Goal: Browse casually: Explore the website without a specific task or goal

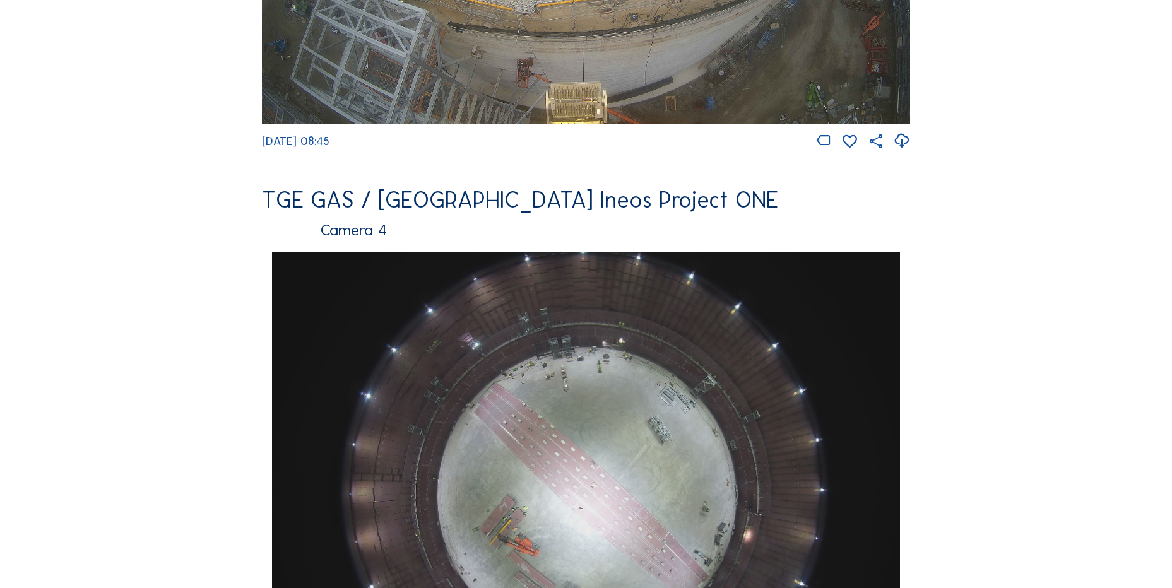
scroll to position [884, 0]
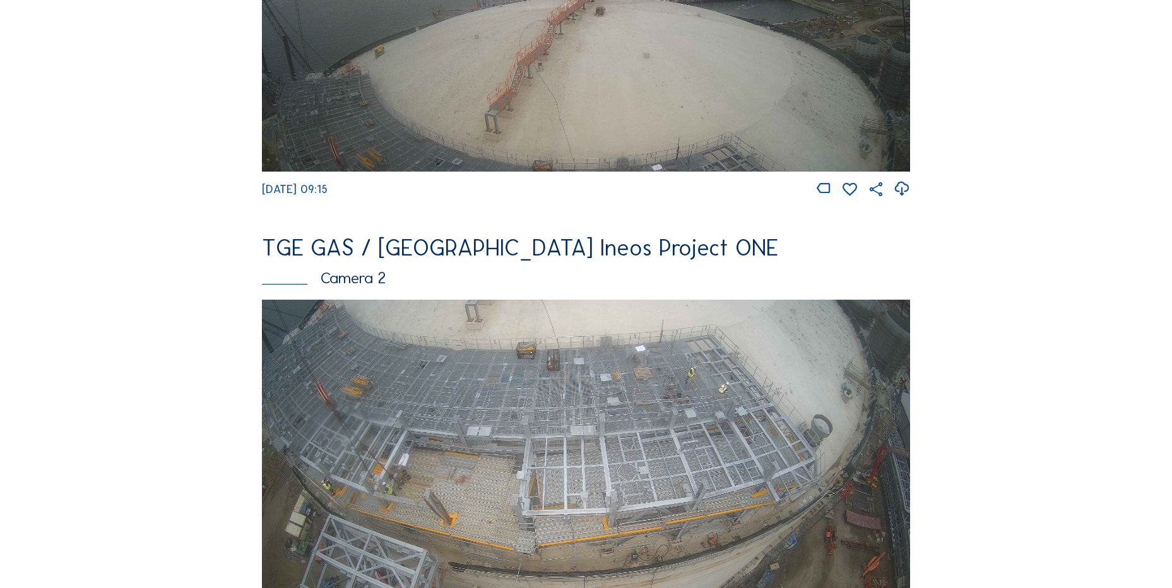
scroll to position [568, 0]
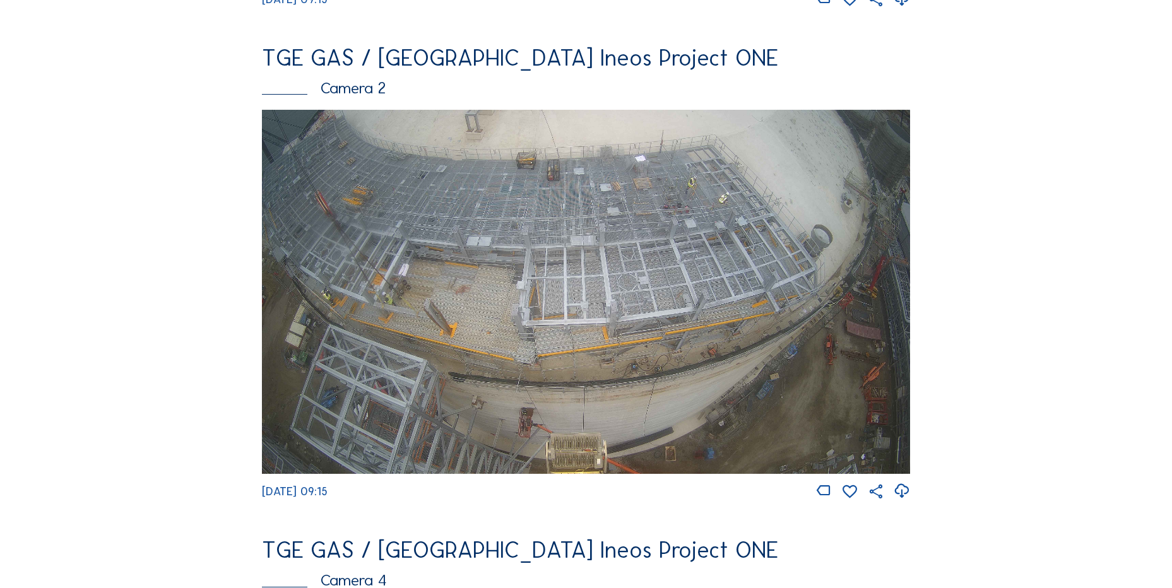
click at [901, 497] on icon at bounding box center [901, 491] width 17 height 21
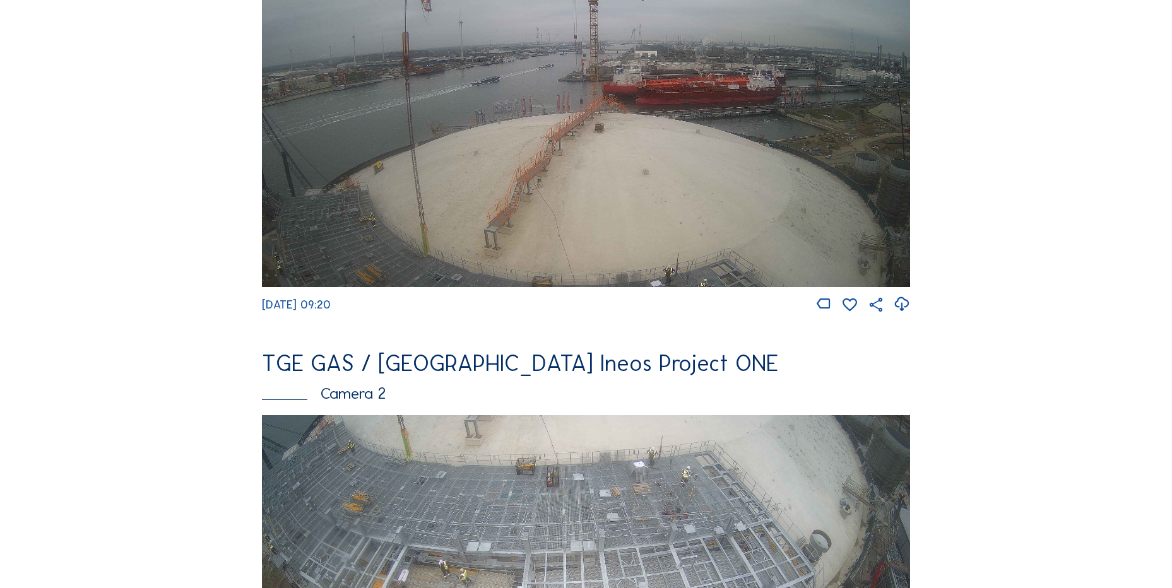
scroll to position [505, 0]
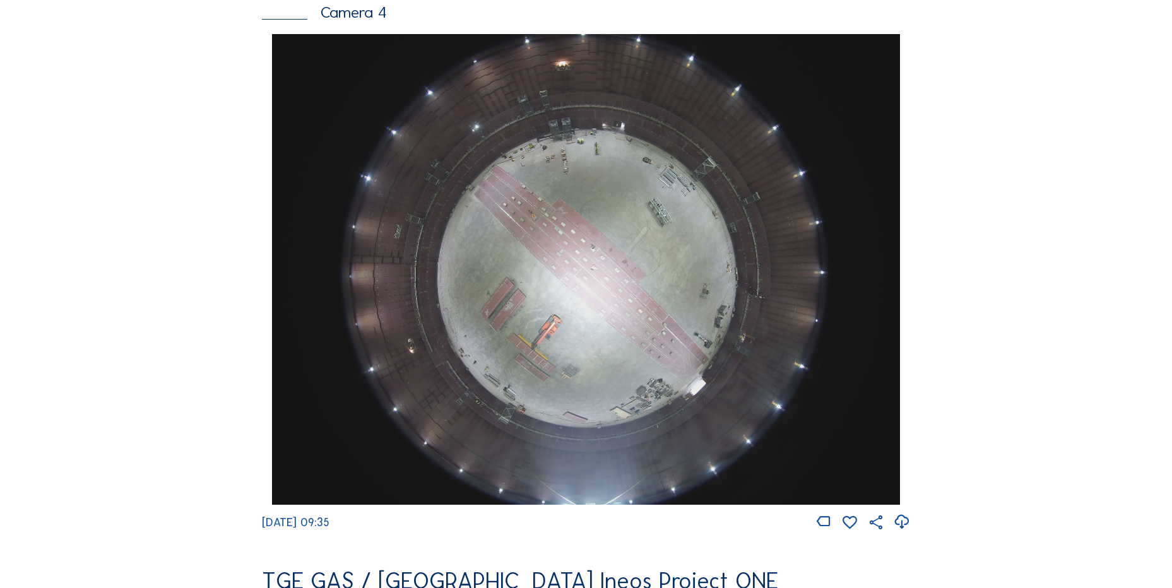
scroll to position [1199, 0]
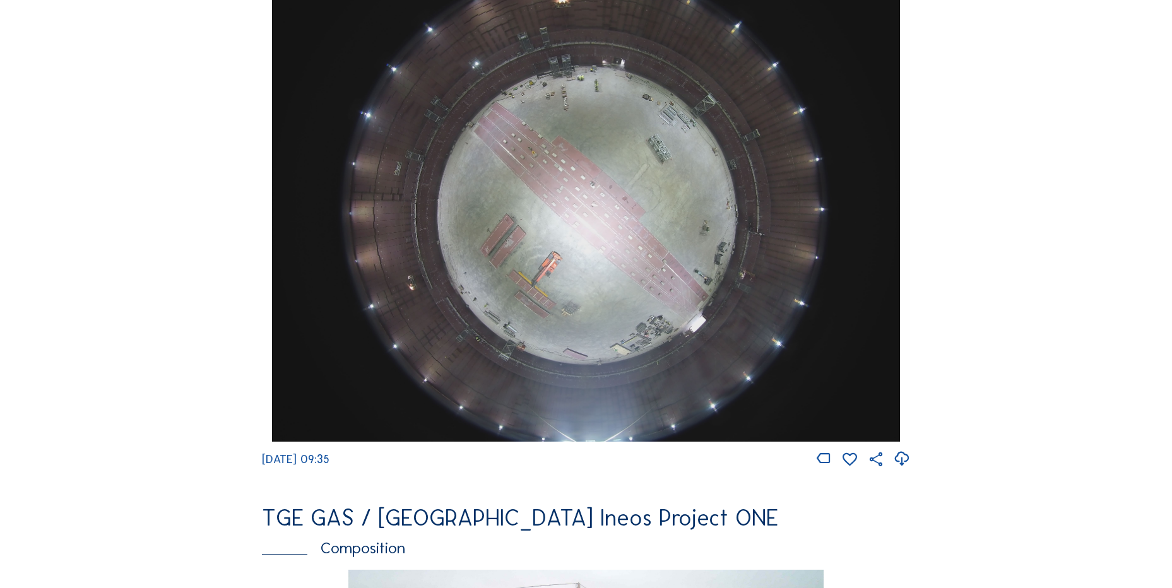
click at [903, 464] on icon at bounding box center [901, 459] width 17 height 21
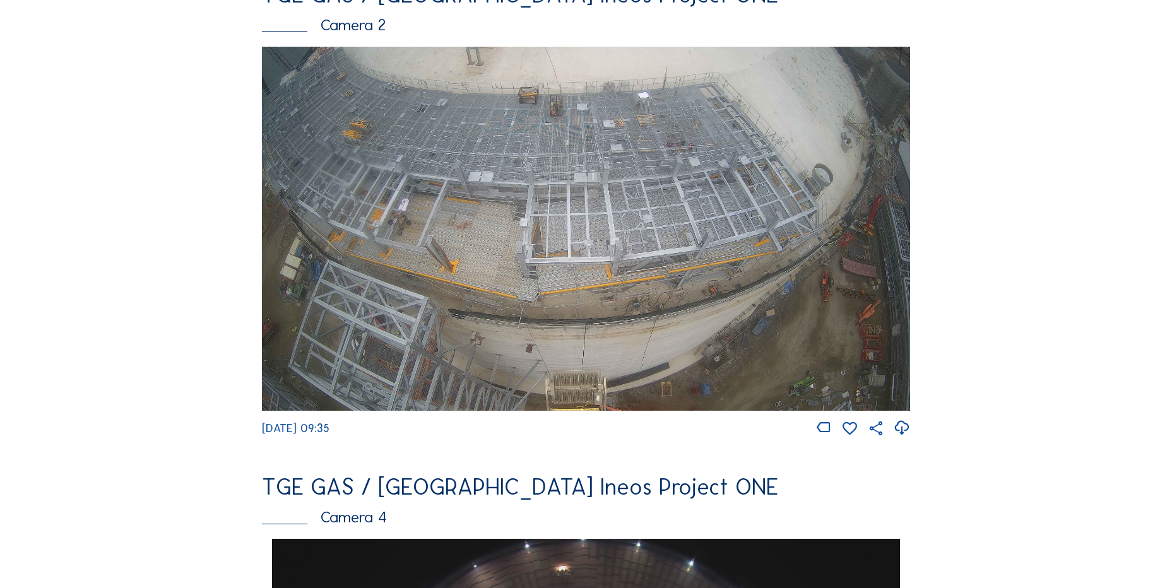
scroll to position [505, 0]
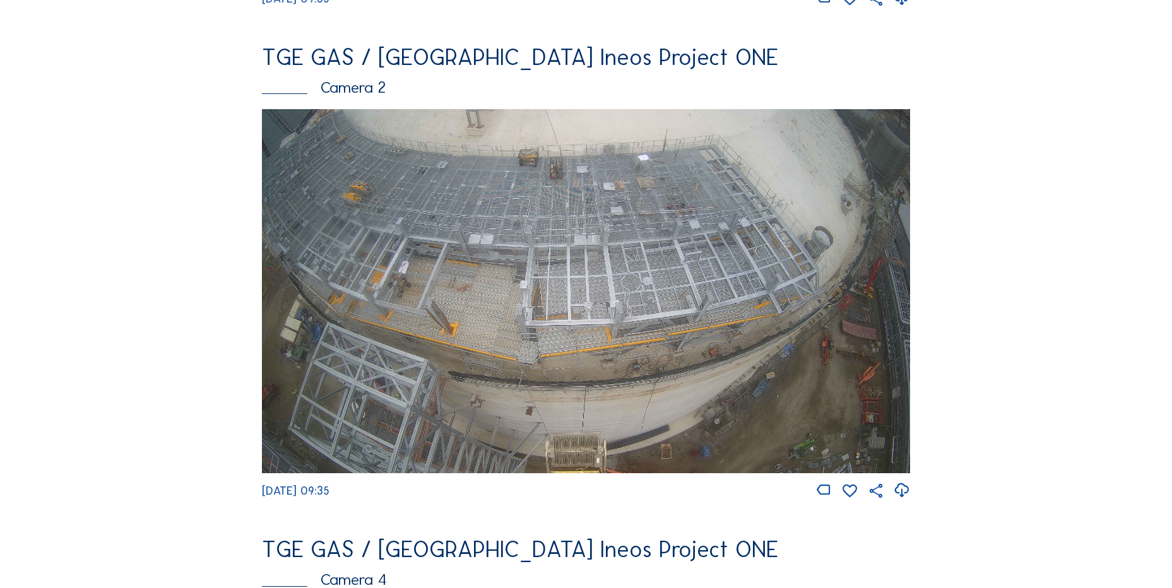
scroll to position [568, 0]
click at [908, 502] on icon at bounding box center [901, 491] width 17 height 21
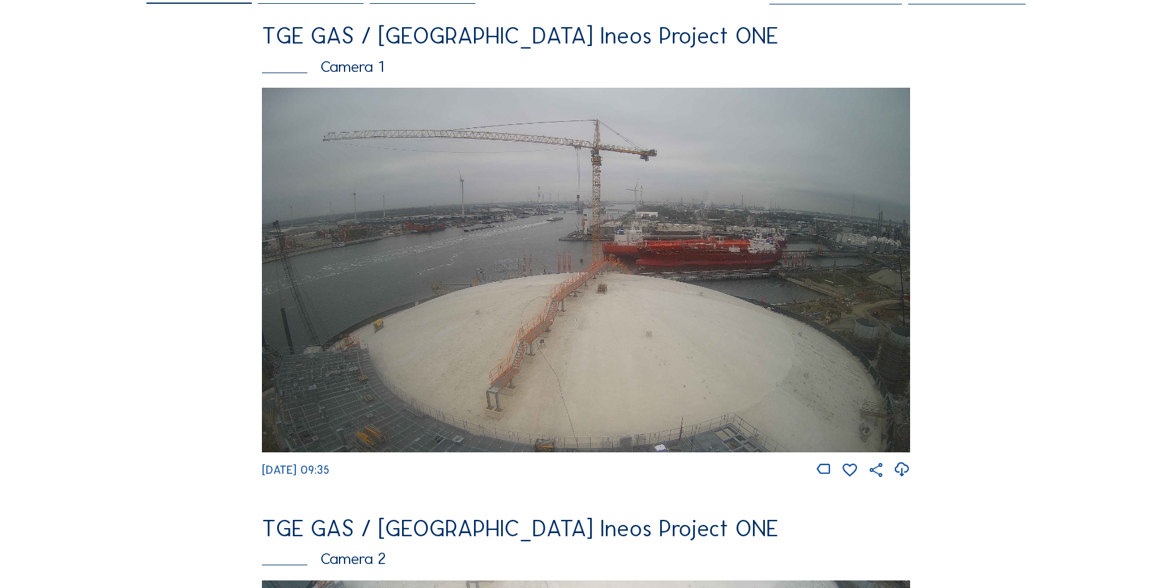
scroll to position [63, 0]
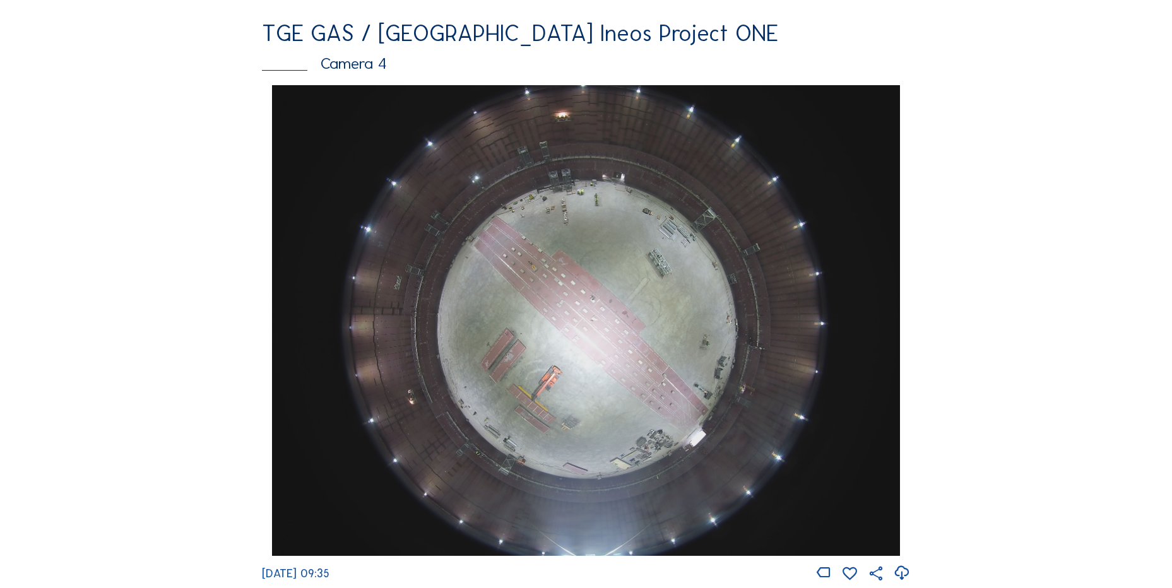
scroll to position [1199, 0]
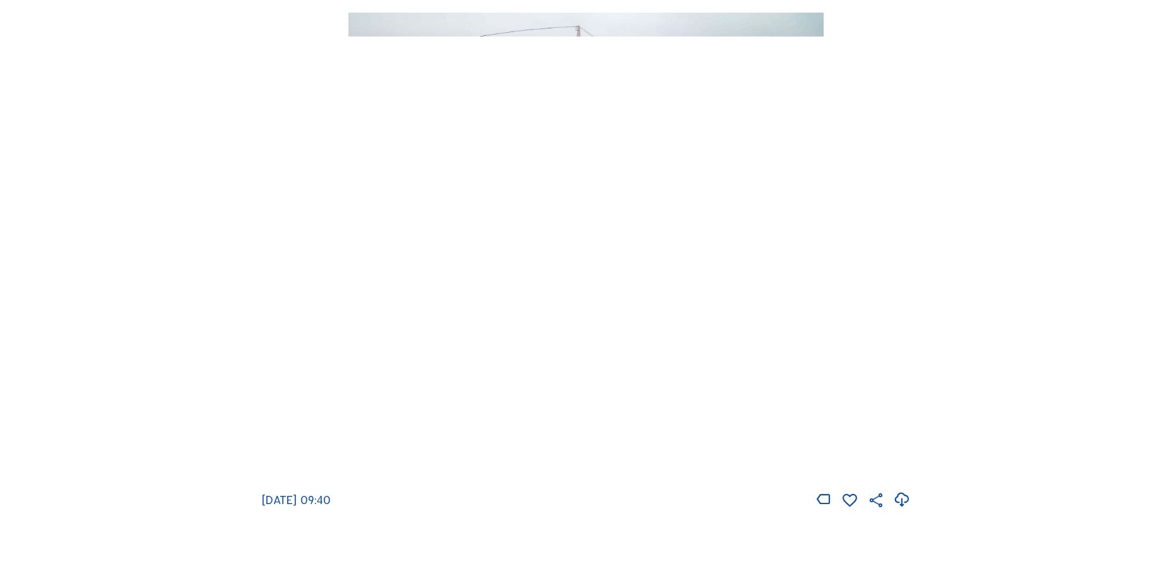
scroll to position [1893, 0]
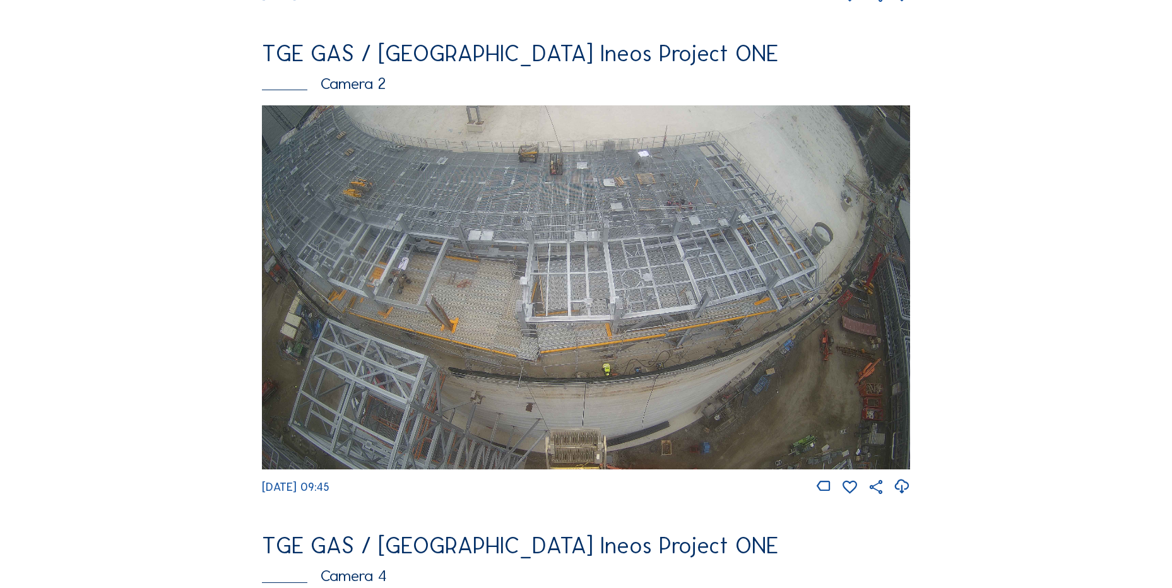
scroll to position [505, 0]
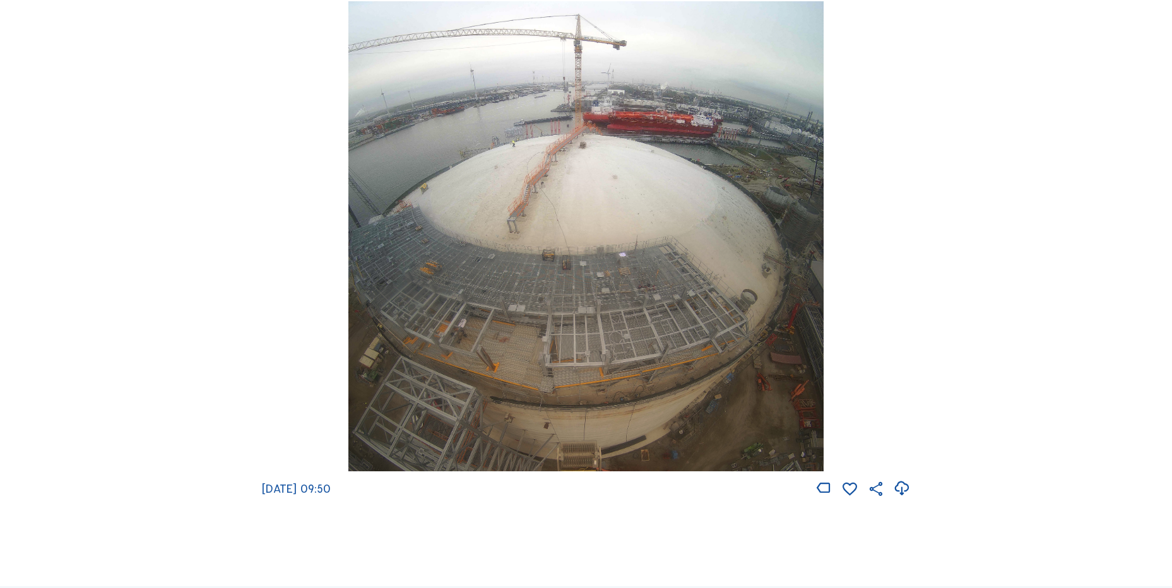
scroll to position [1767, 0]
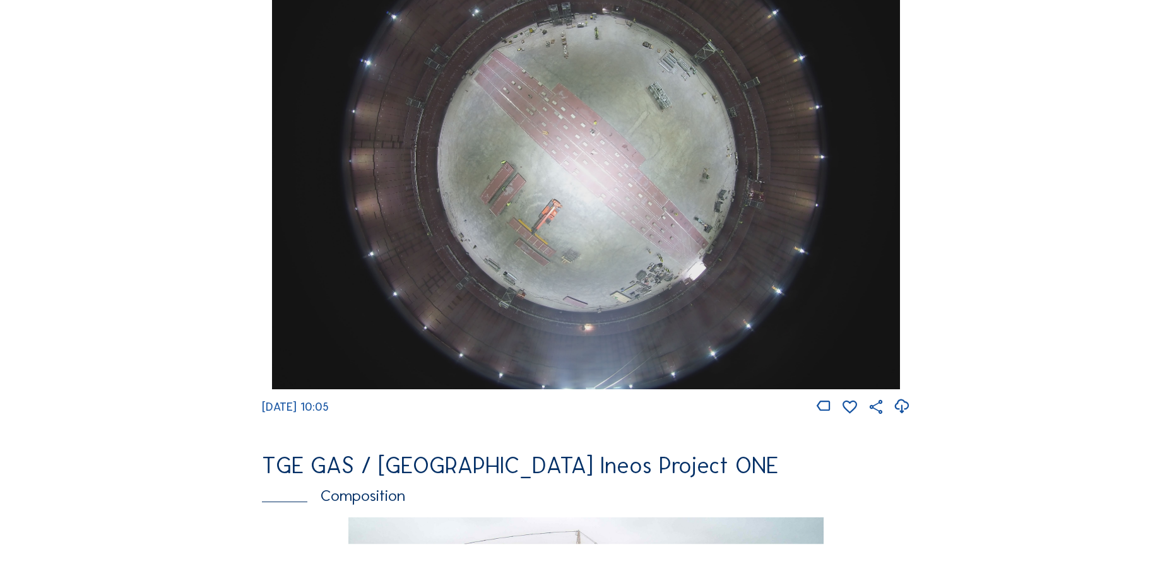
scroll to position [1262, 0]
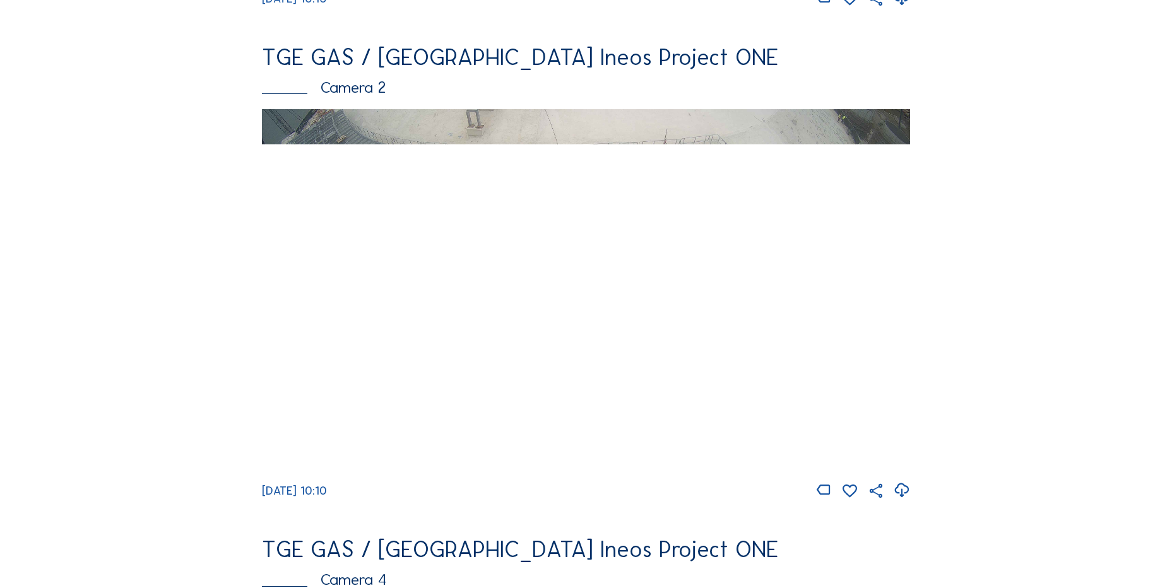
scroll to position [505, 0]
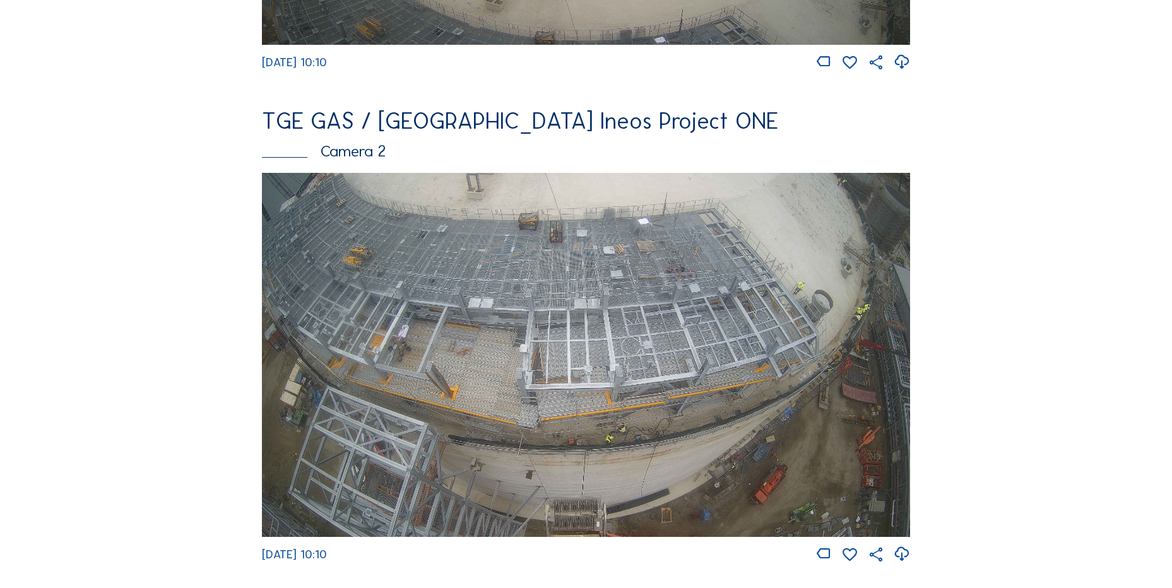
click at [478, 335] on img at bounding box center [586, 355] width 648 height 365
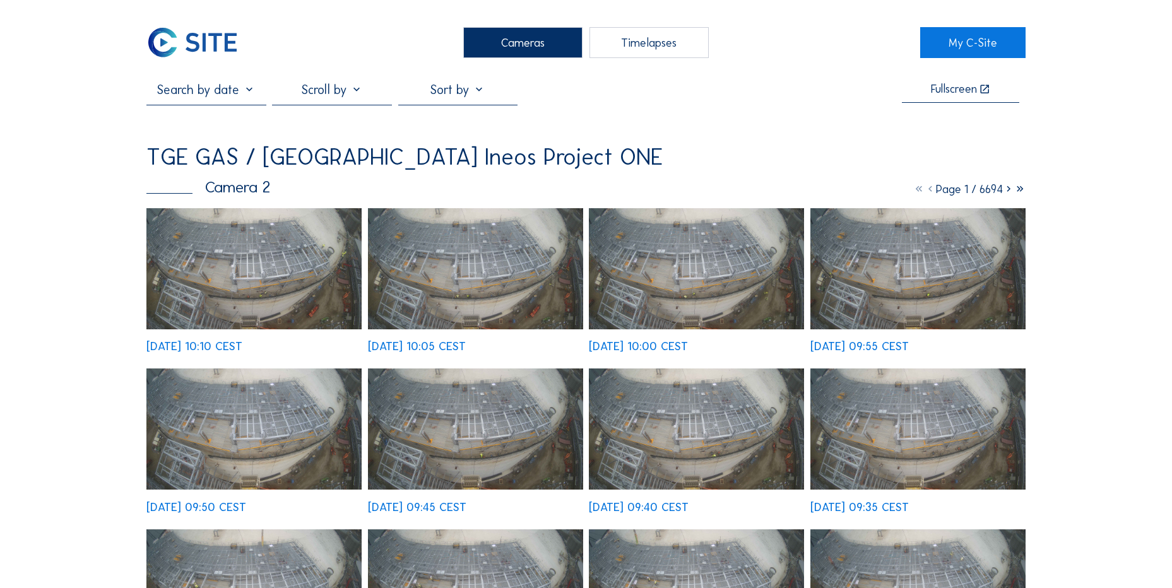
click at [227, 282] on img at bounding box center [253, 268] width 215 height 121
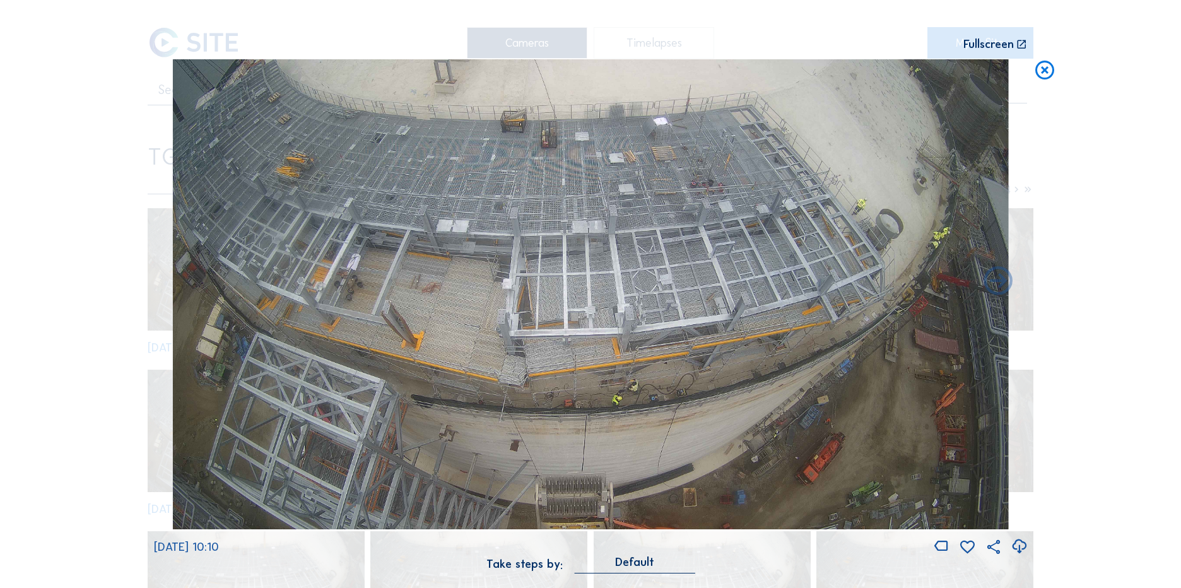
click at [1049, 81] on icon at bounding box center [1045, 70] width 23 height 23
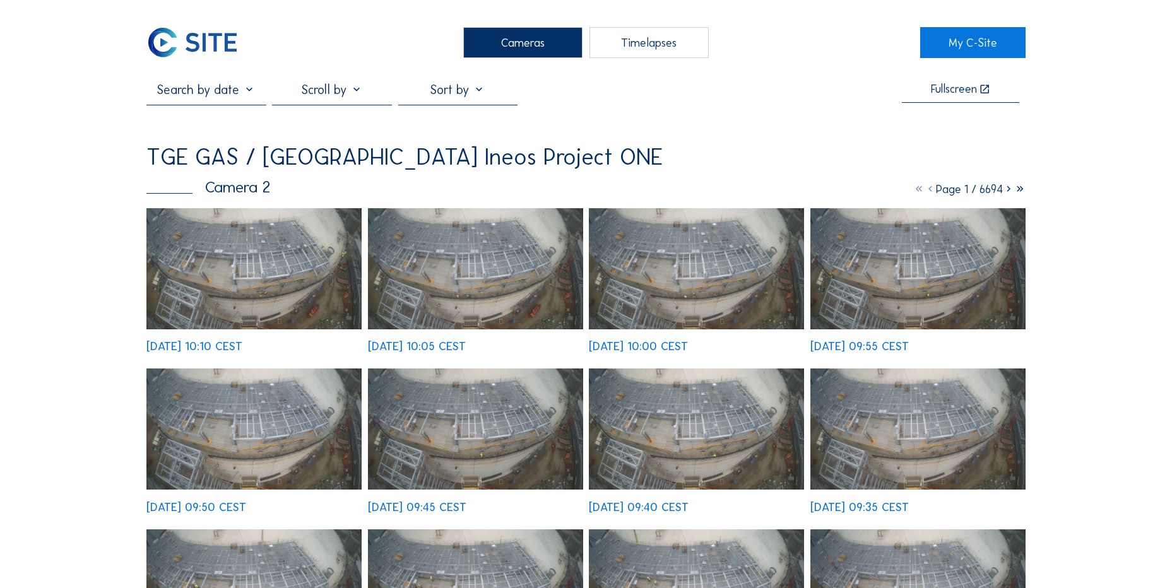
click at [202, 33] on img at bounding box center [192, 42] width 92 height 31
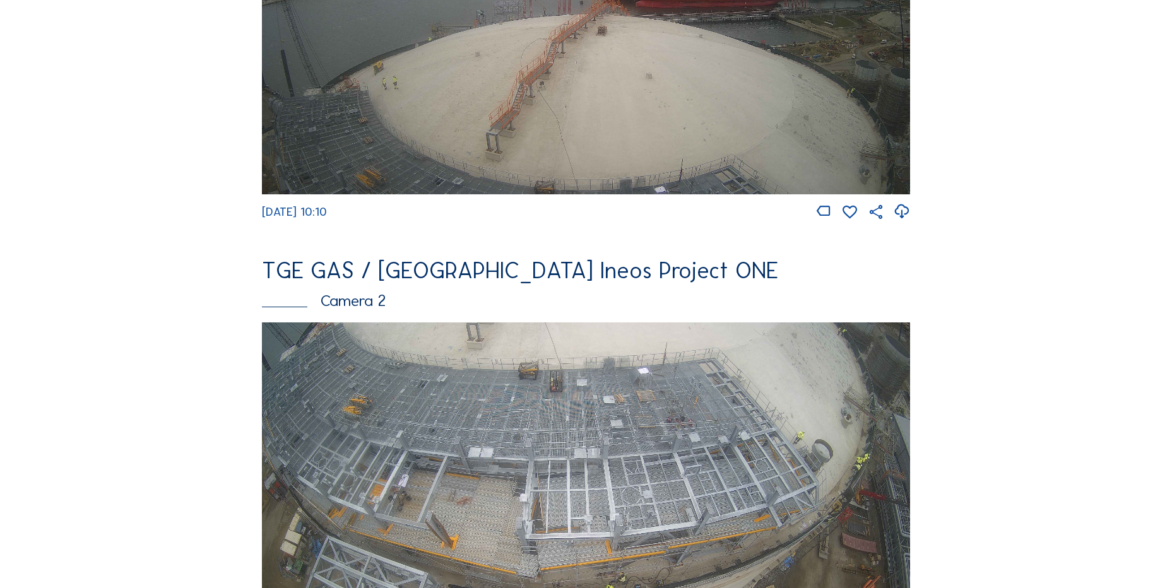
scroll to position [505, 0]
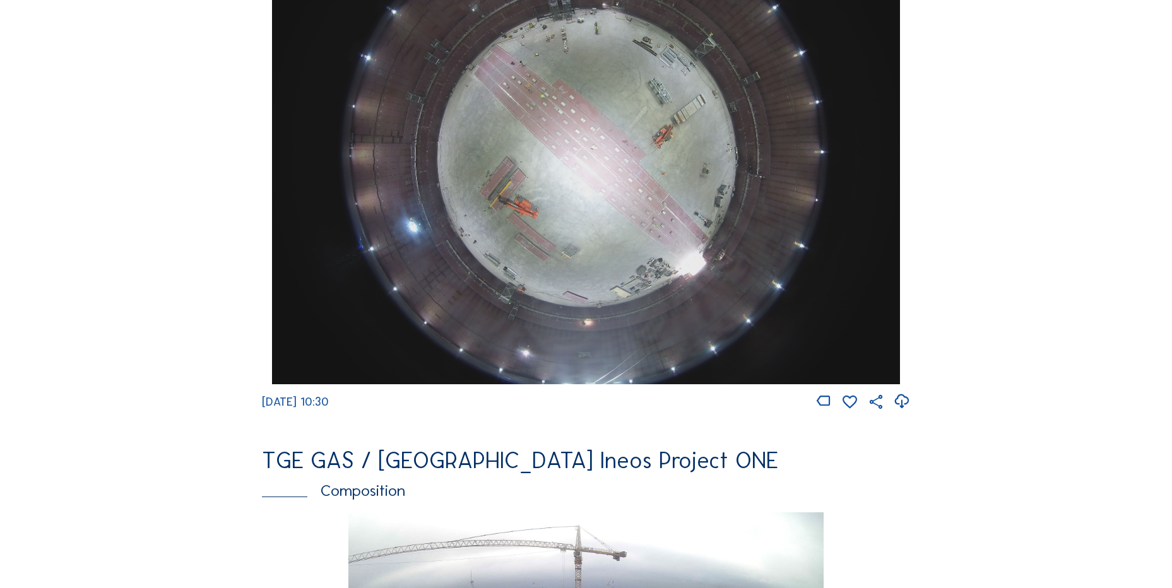
scroll to position [1262, 0]
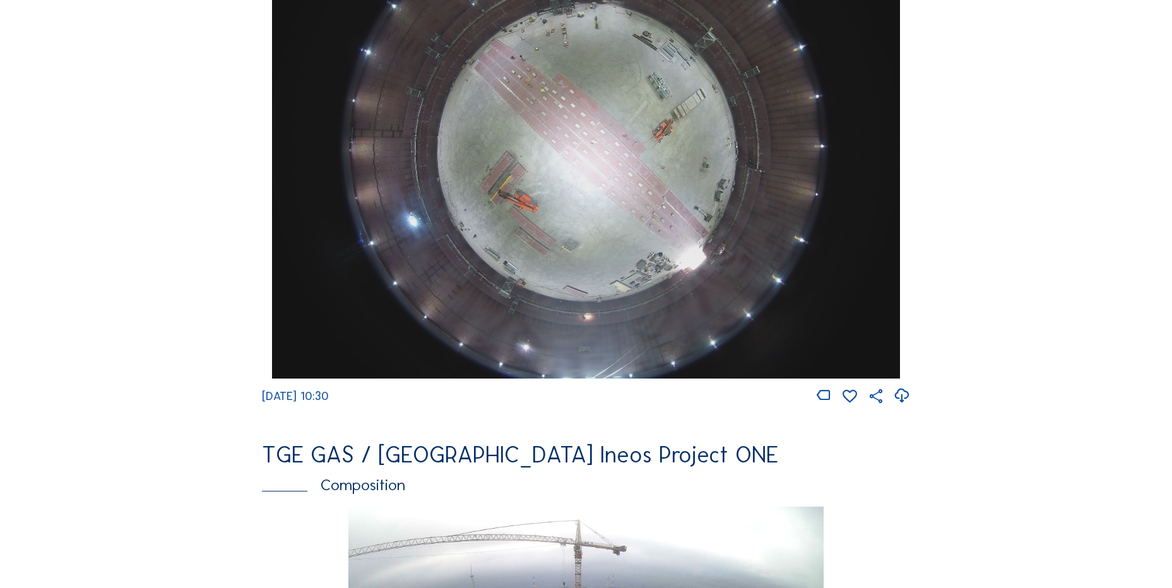
click at [902, 406] on icon at bounding box center [901, 396] width 17 height 21
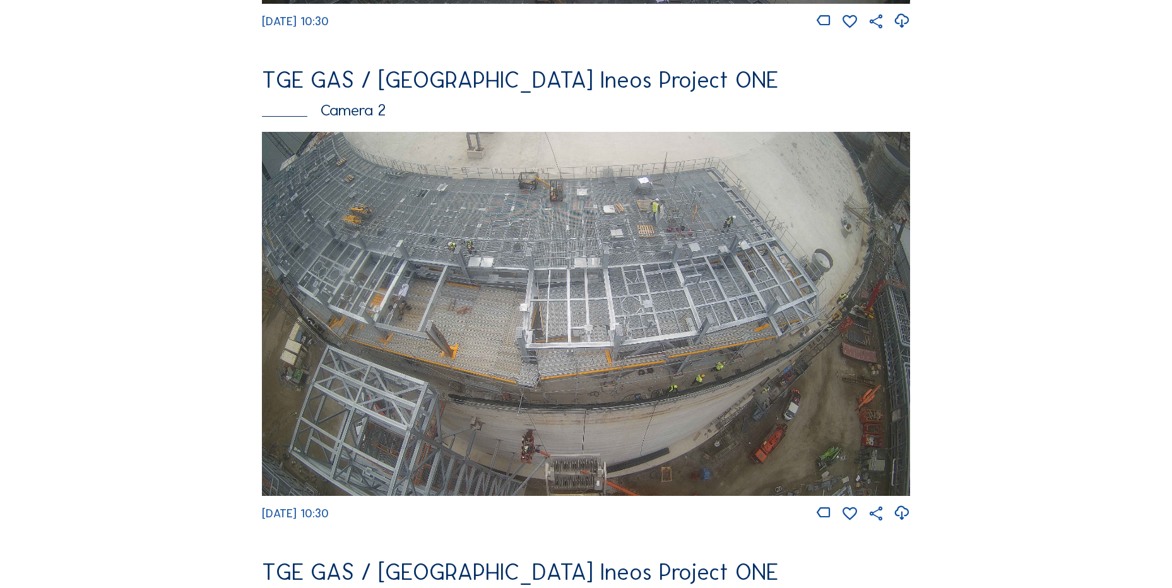
scroll to position [568, 0]
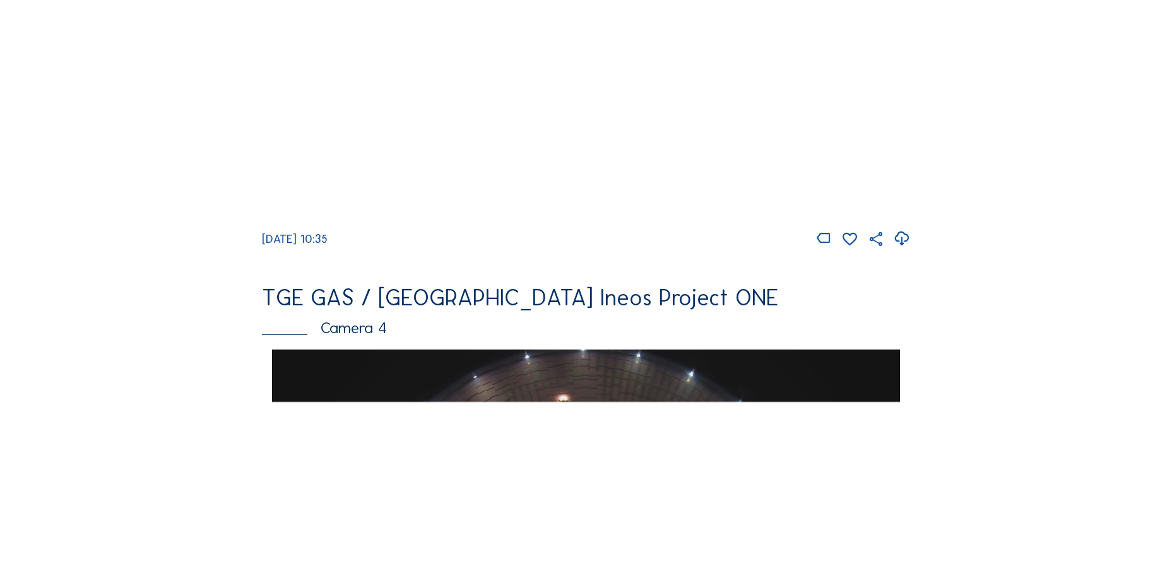
scroll to position [568, 0]
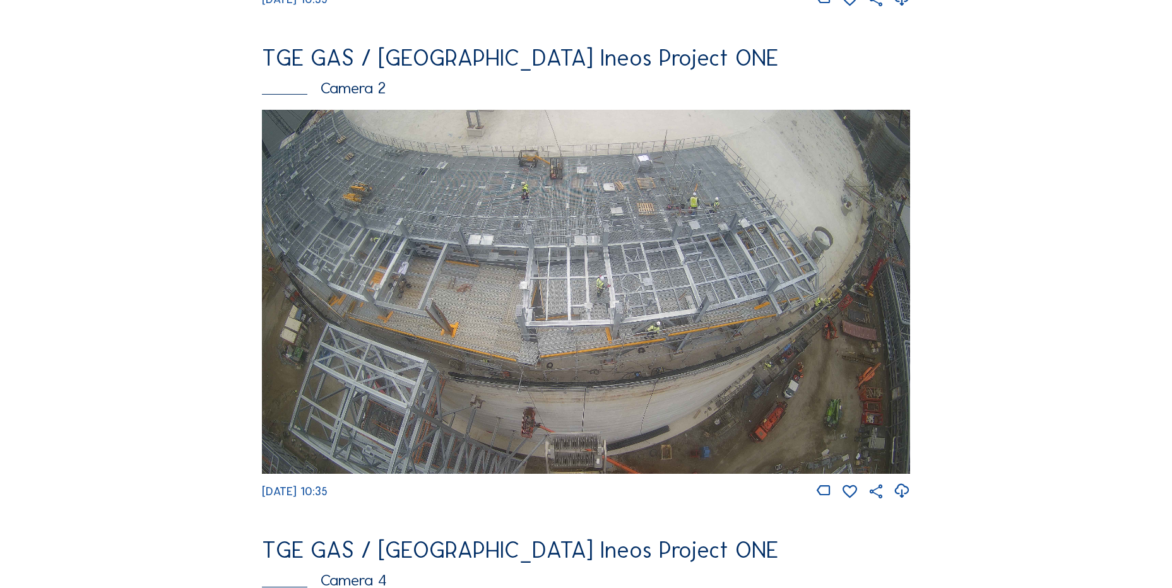
click at [900, 499] on icon at bounding box center [901, 491] width 17 height 21
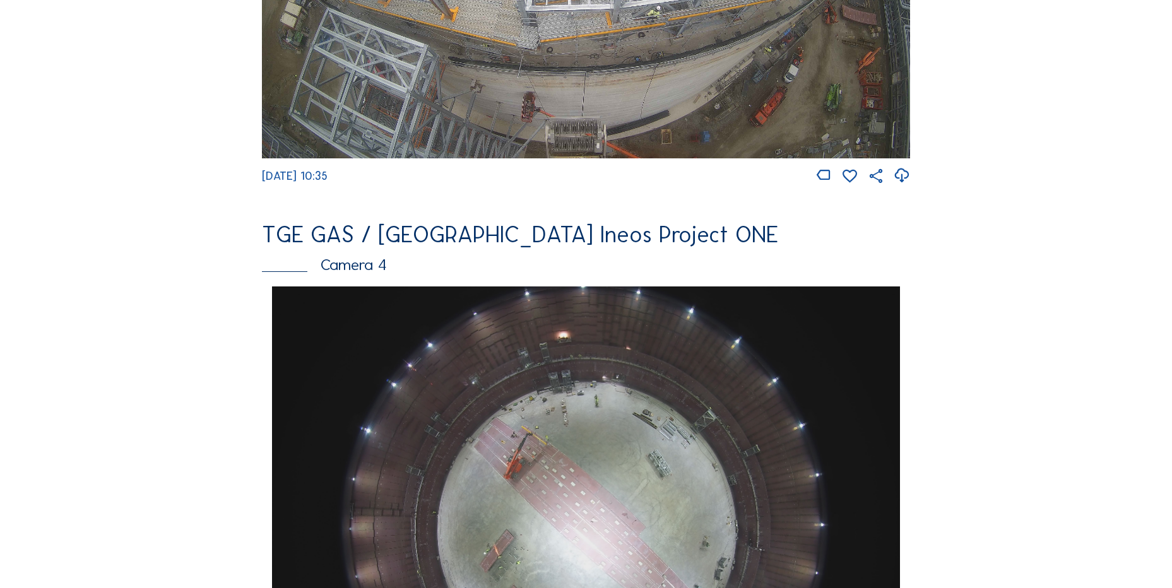
scroll to position [1199, 0]
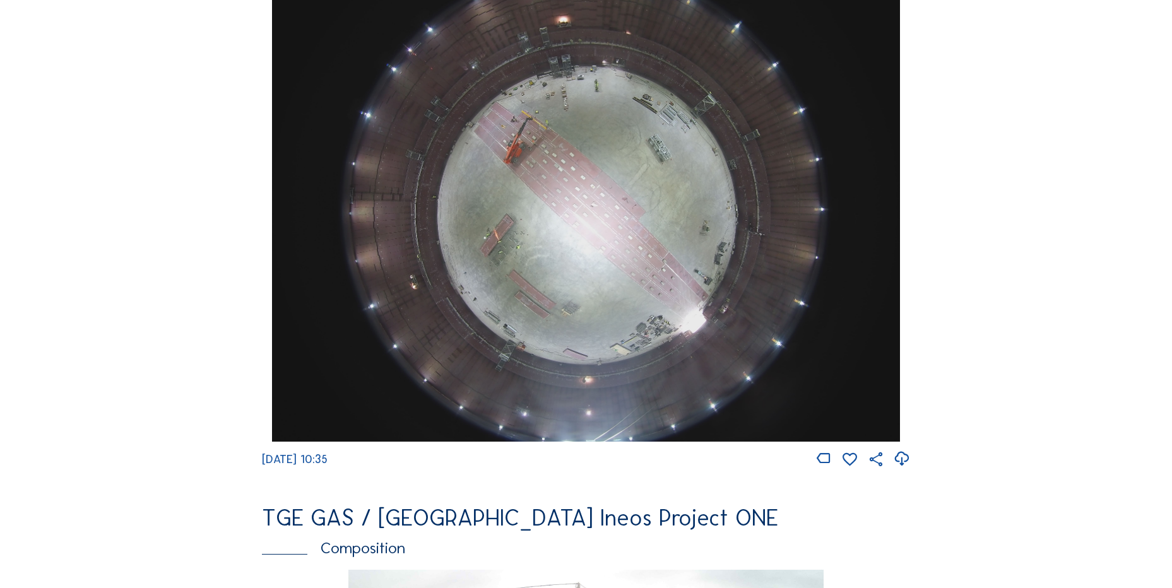
click at [901, 470] on icon at bounding box center [901, 459] width 17 height 21
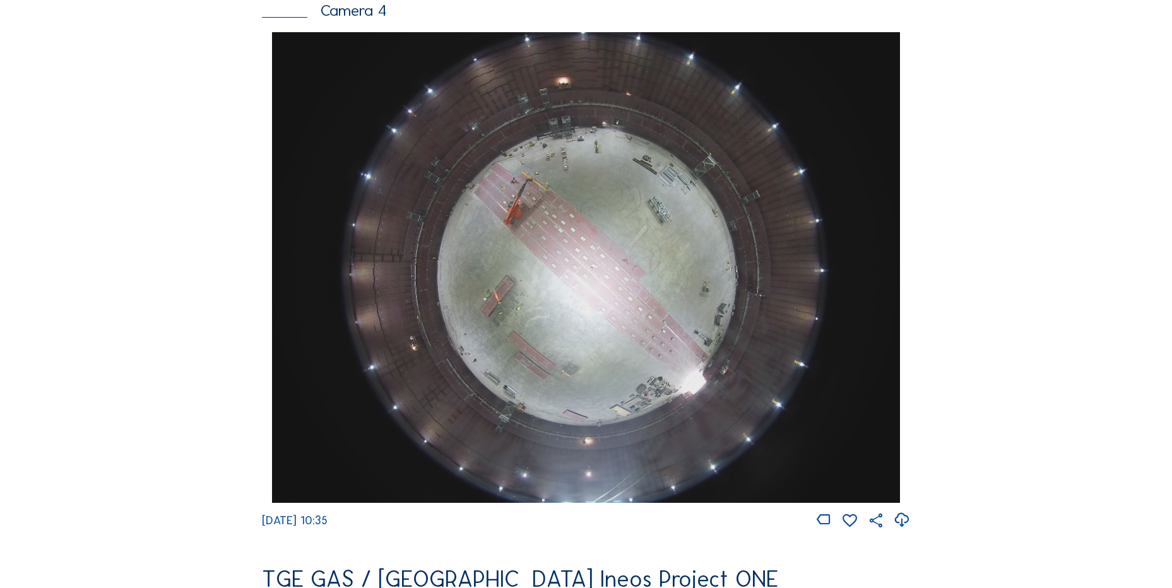
scroll to position [1262, 0]
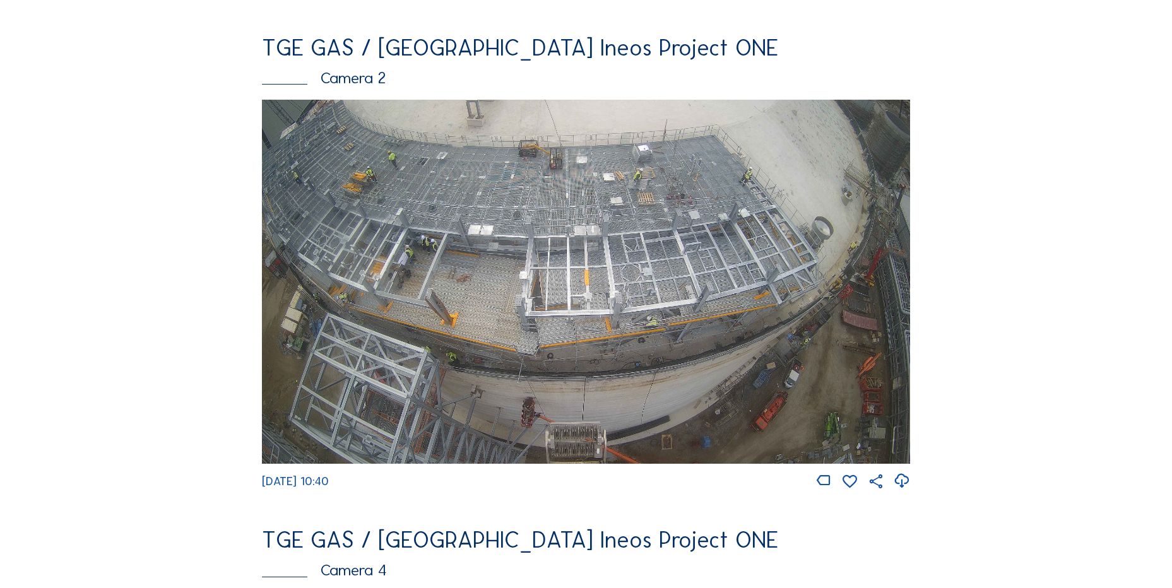
scroll to position [568, 0]
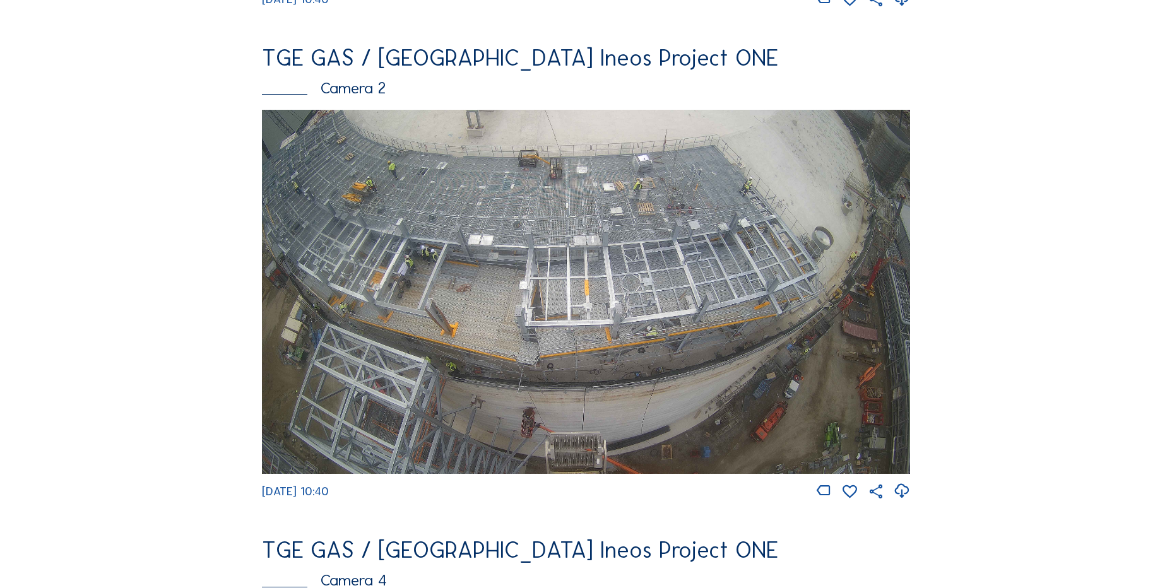
click at [630, 243] on img at bounding box center [586, 292] width 648 height 365
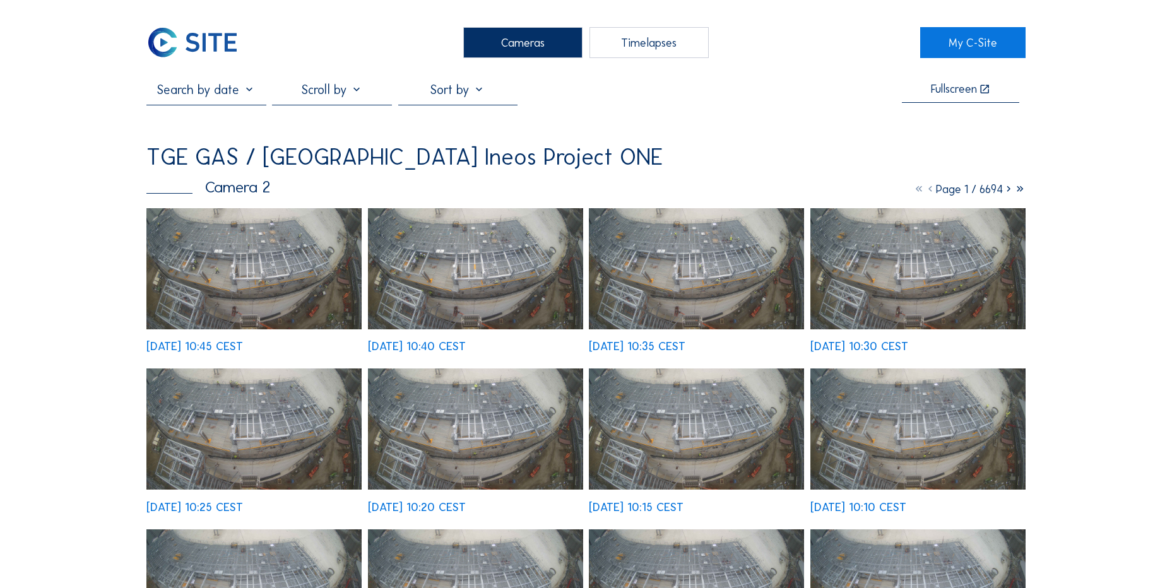
click at [242, 243] on img at bounding box center [253, 268] width 215 height 121
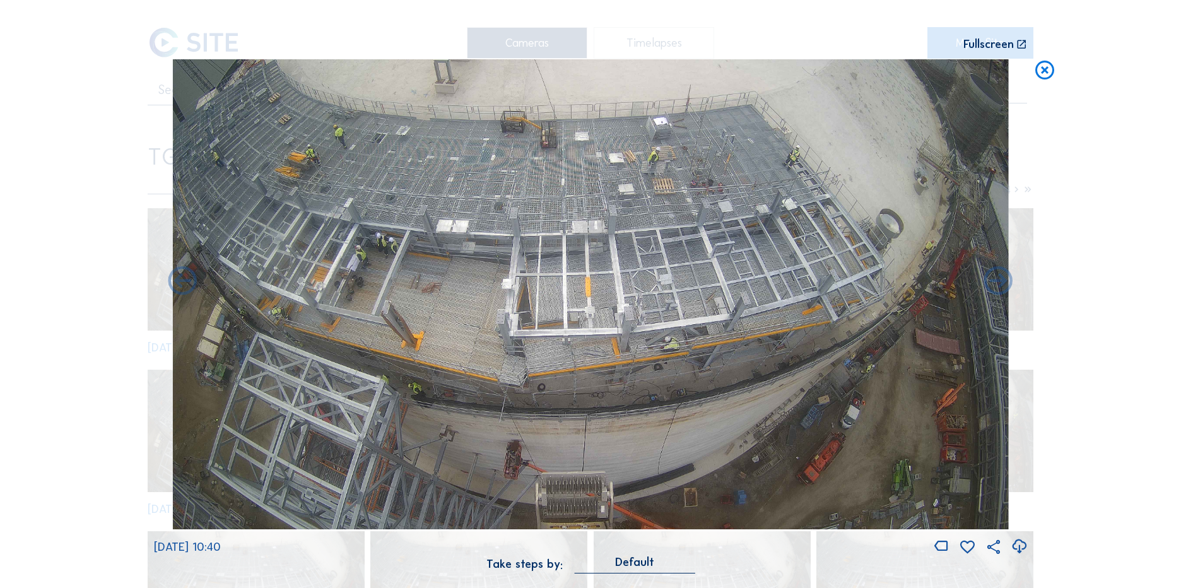
click at [1036, 72] on icon at bounding box center [1045, 70] width 23 height 23
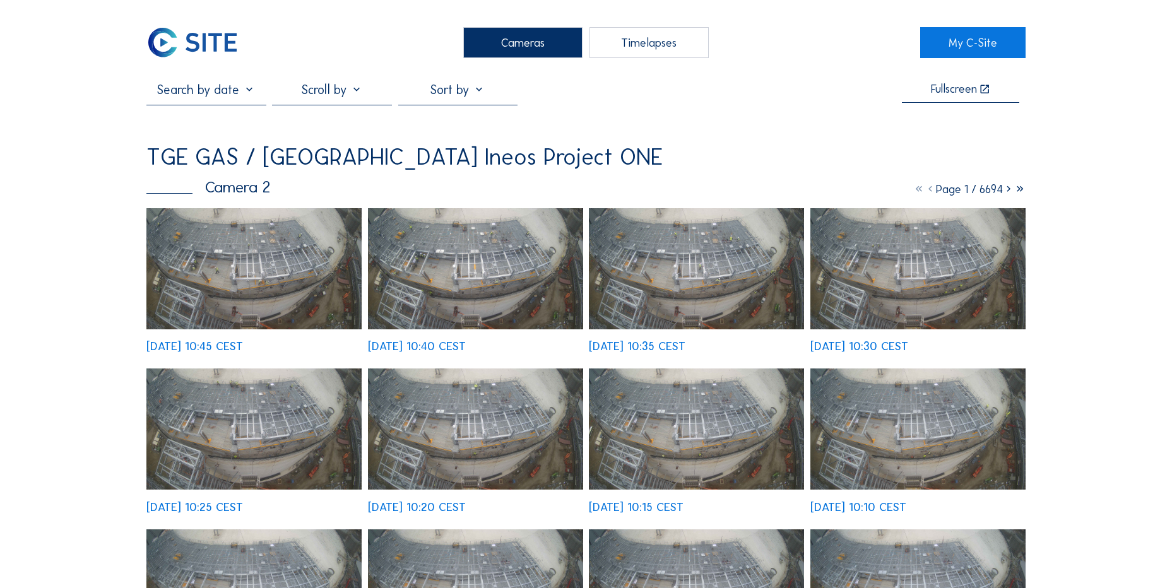
click at [186, 58] on img at bounding box center [192, 42] width 92 height 31
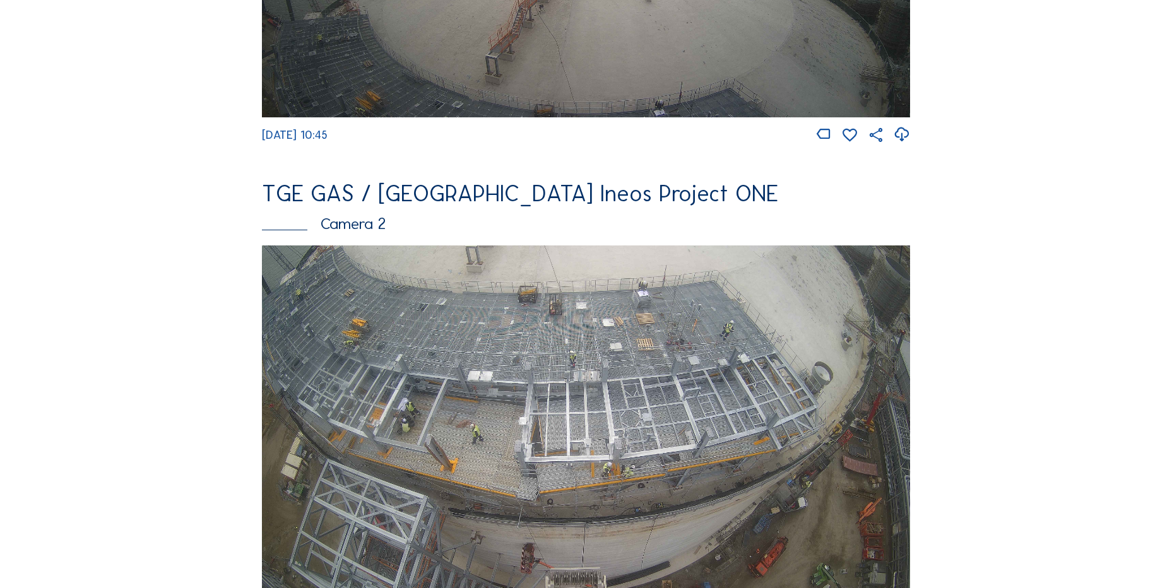
scroll to position [568, 0]
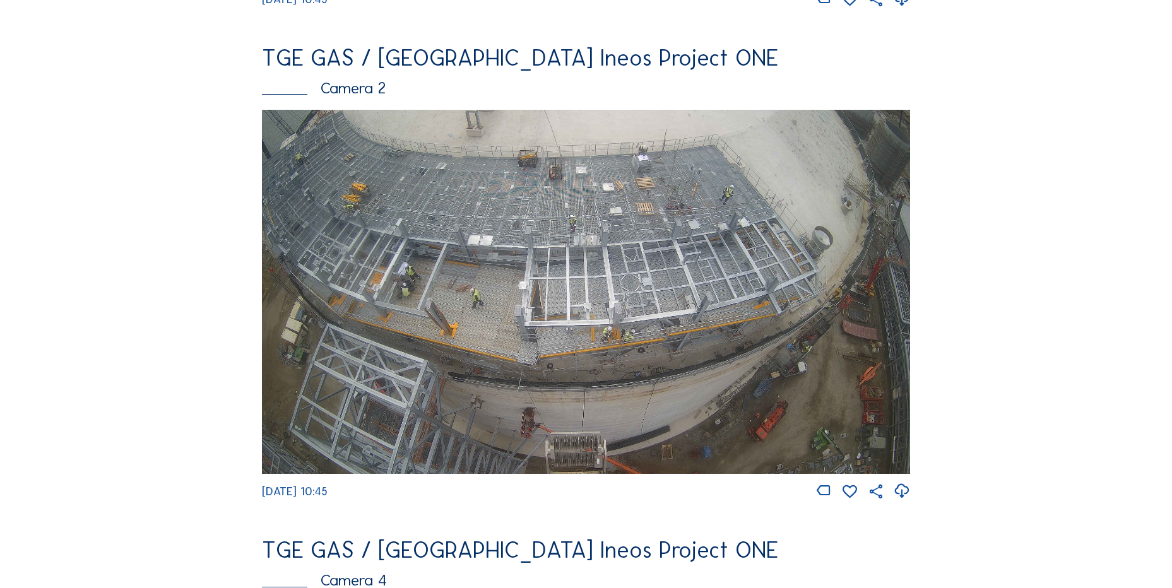
click at [901, 494] on icon at bounding box center [901, 491] width 17 height 21
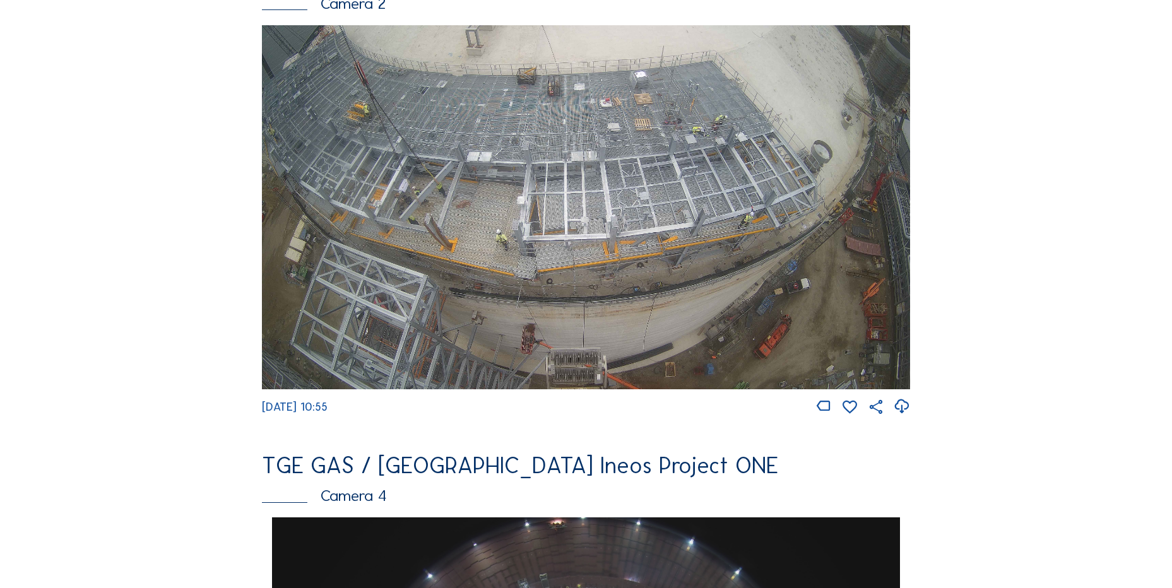
scroll to position [568, 0]
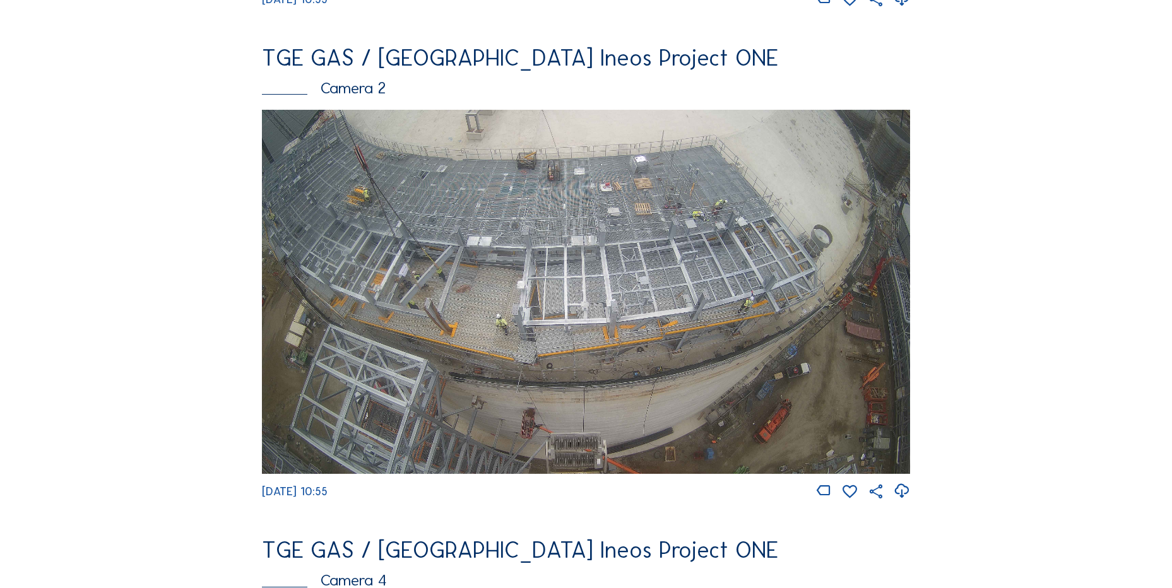
click at [904, 499] on icon at bounding box center [901, 491] width 17 height 21
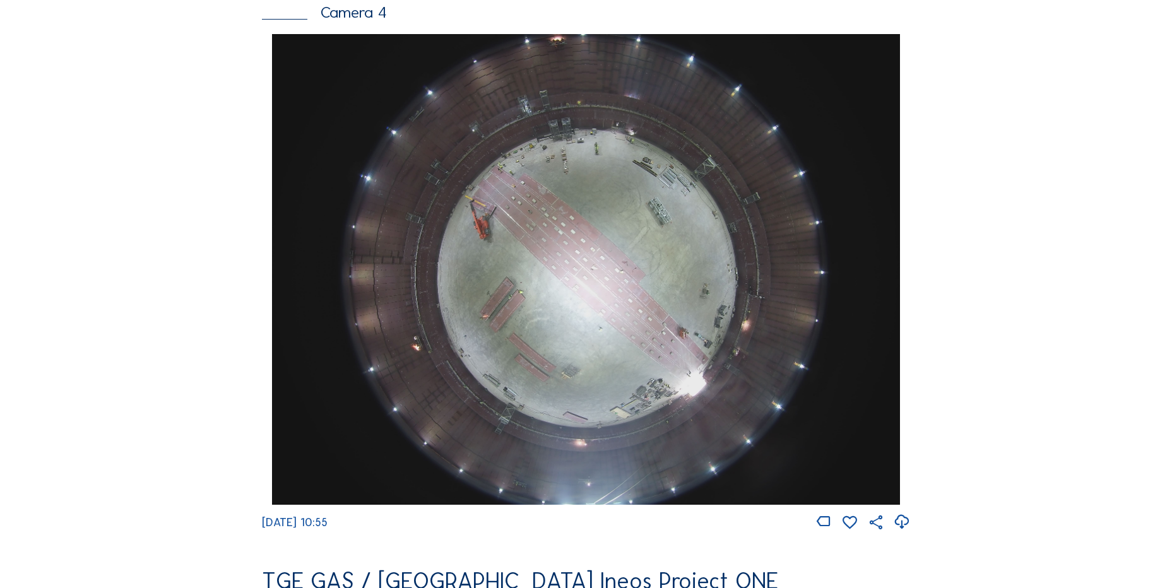
scroll to position [1073, 0]
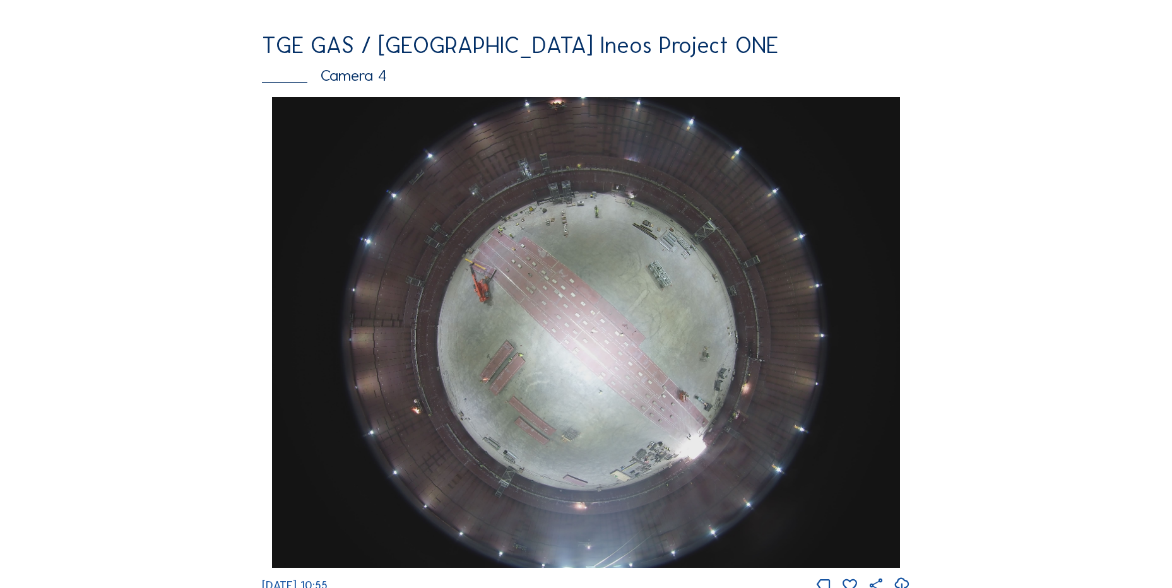
click at [131, 213] on div "Cameras Timelapses My C-Site Feed Photo Show Map Search Fullscreen TGE GAS / [G…" at bounding box center [586, 337] width 1172 height 2820
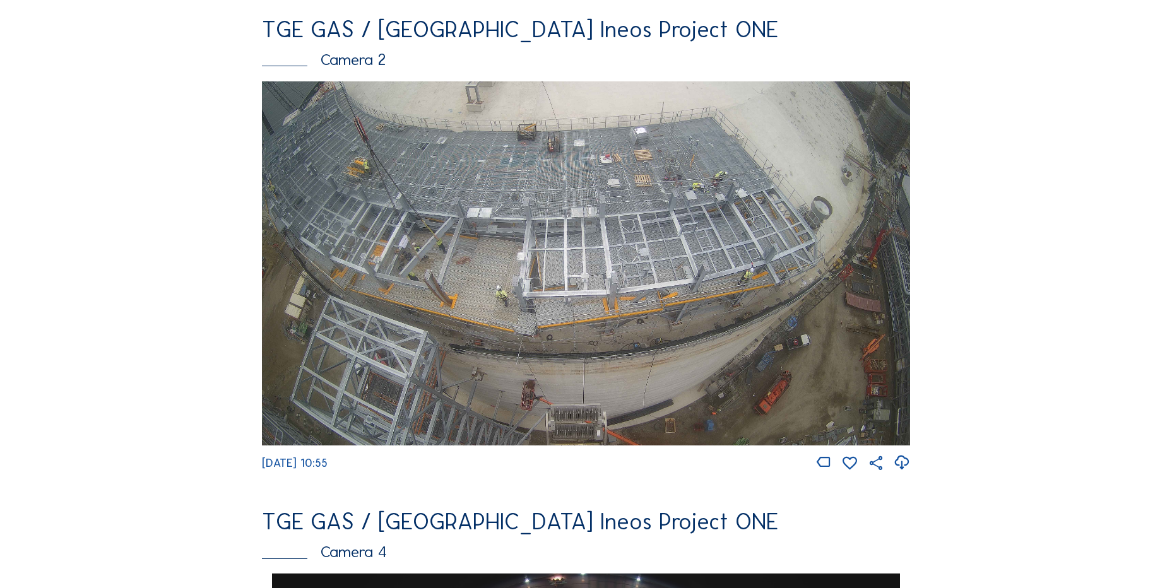
scroll to position [568, 0]
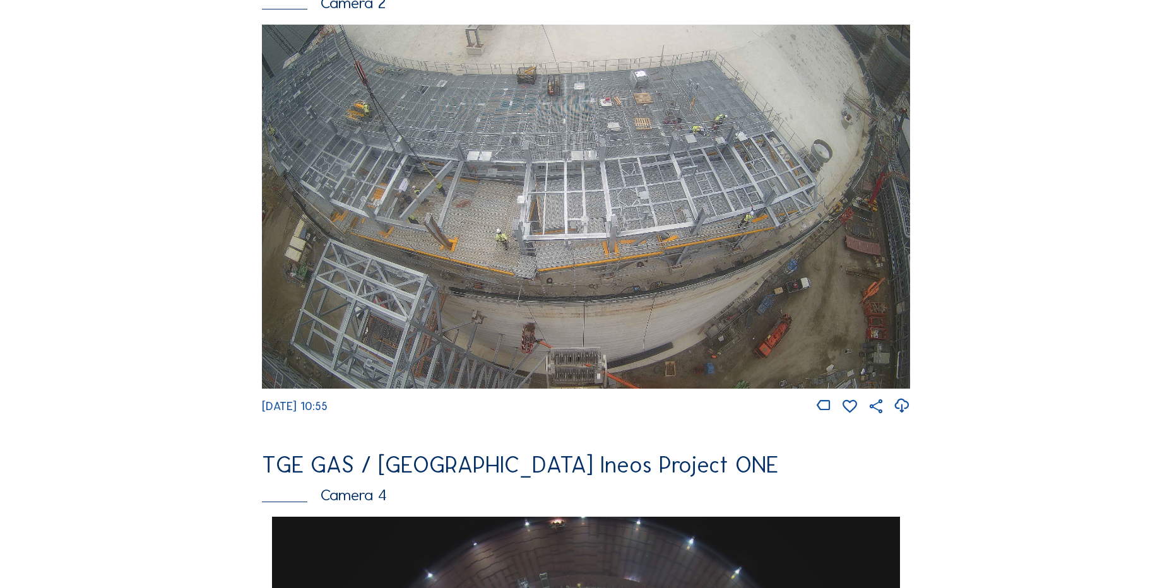
scroll to position [631, 0]
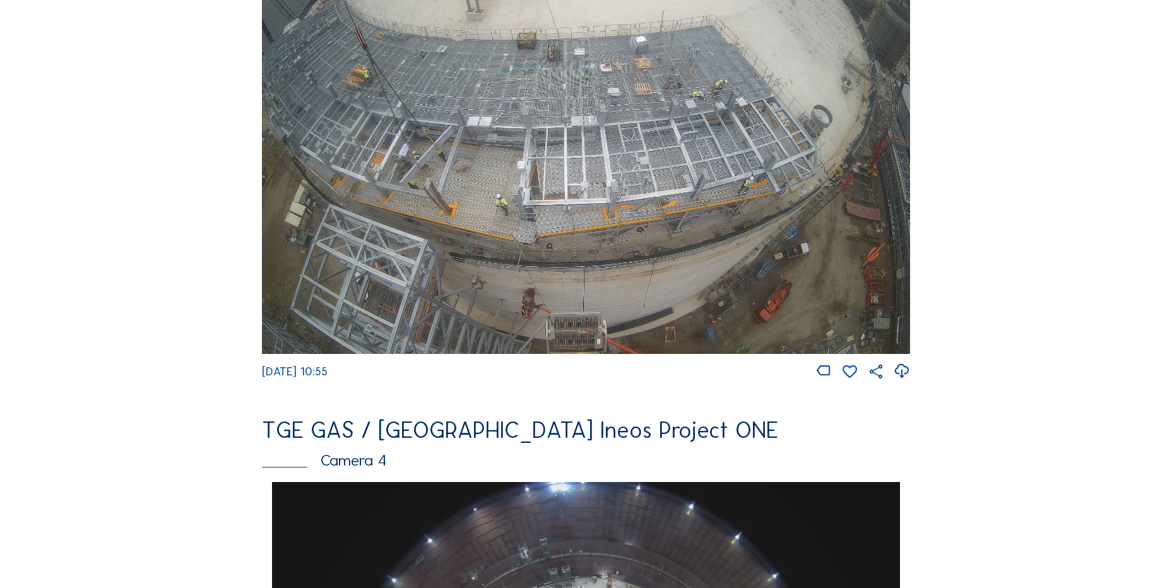
scroll to position [694, 0]
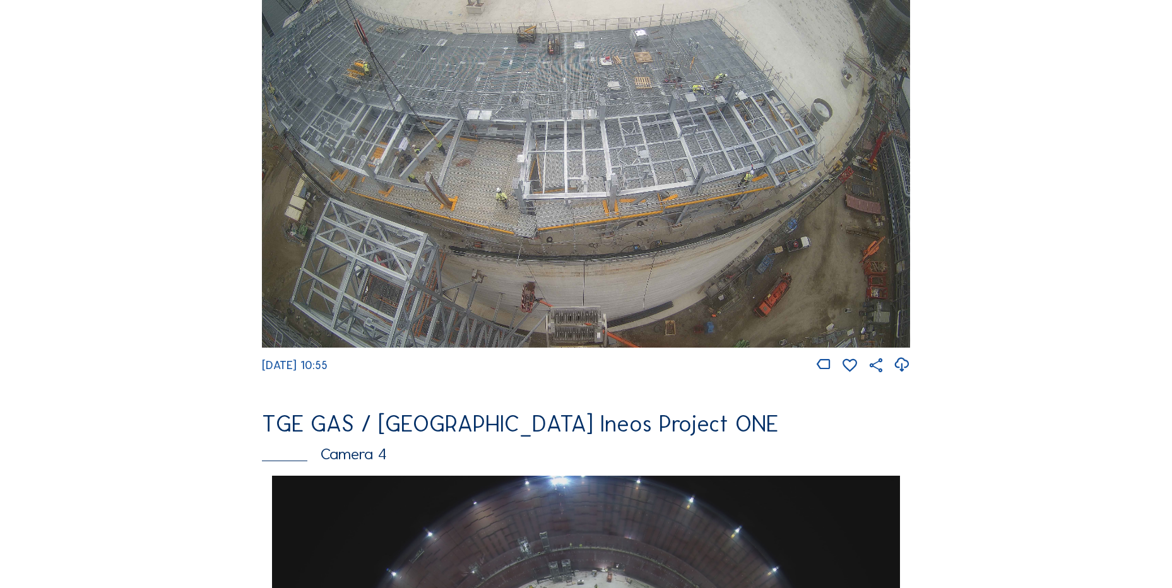
drag, startPoint x: 153, startPoint y: 128, endPoint x: 92, endPoint y: 0, distance: 142.0
click at [153, 128] on div "Feed Photo Show Map Search Fullscreen TGE GAS / Antwerpen Ineos Project ONE Cam…" at bounding box center [585, 480] width 879 height 2184
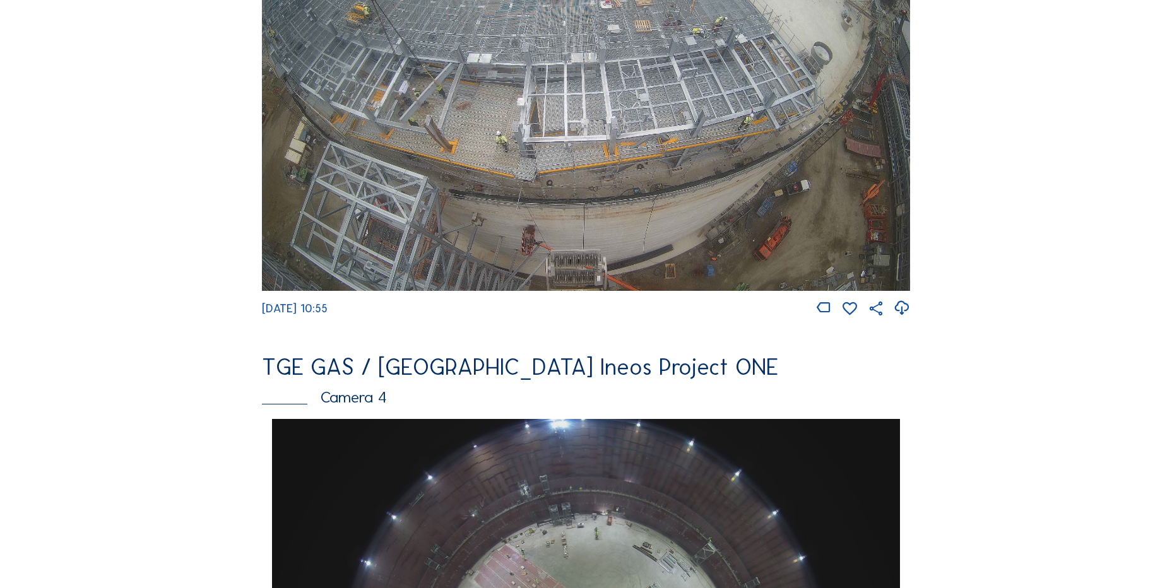
scroll to position [568, 0]
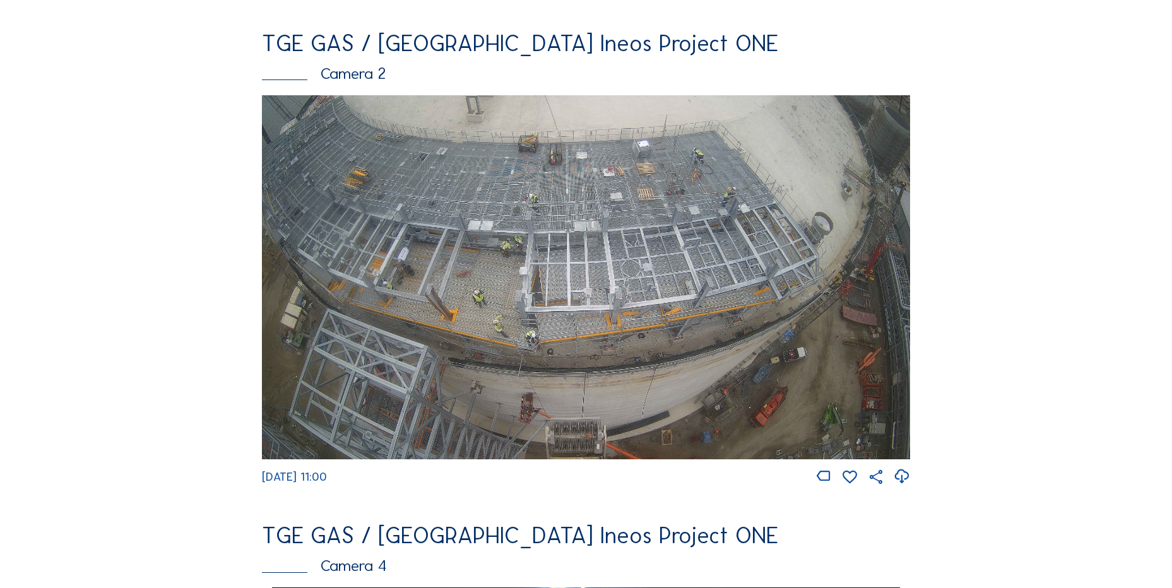
scroll to position [505, 0]
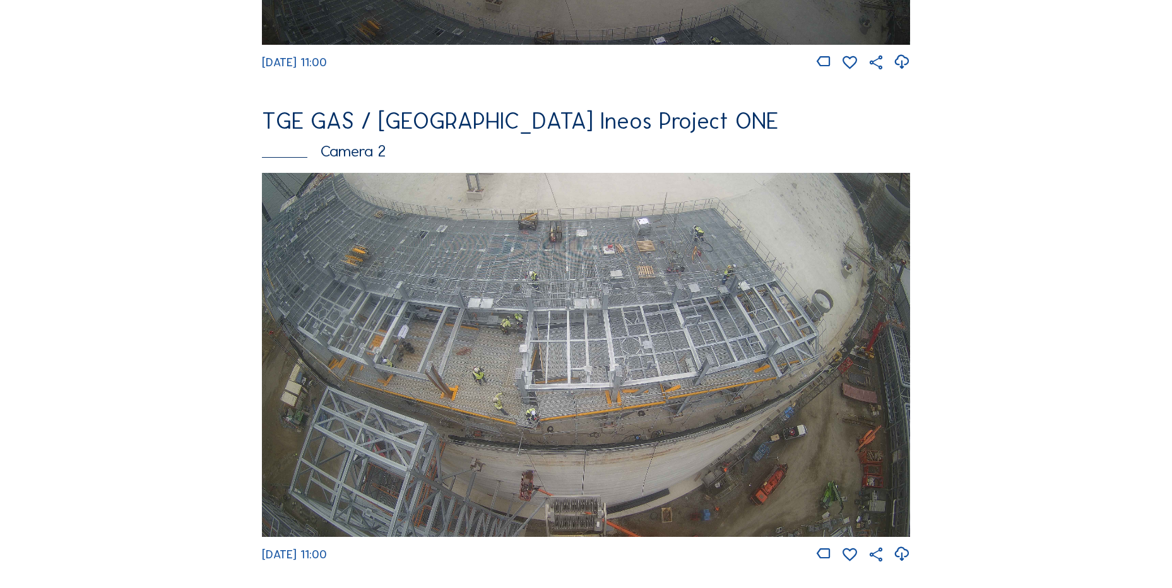
drag, startPoint x: 86, startPoint y: 230, endPoint x: 307, endPoint y: 230, distance: 220.3
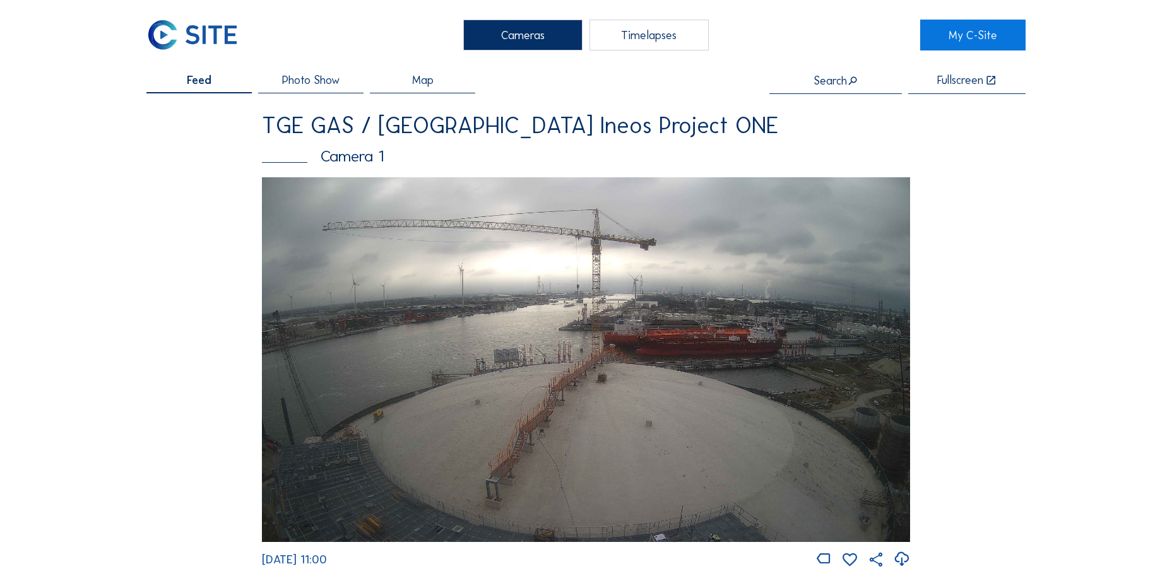
scroll to position [0, 0]
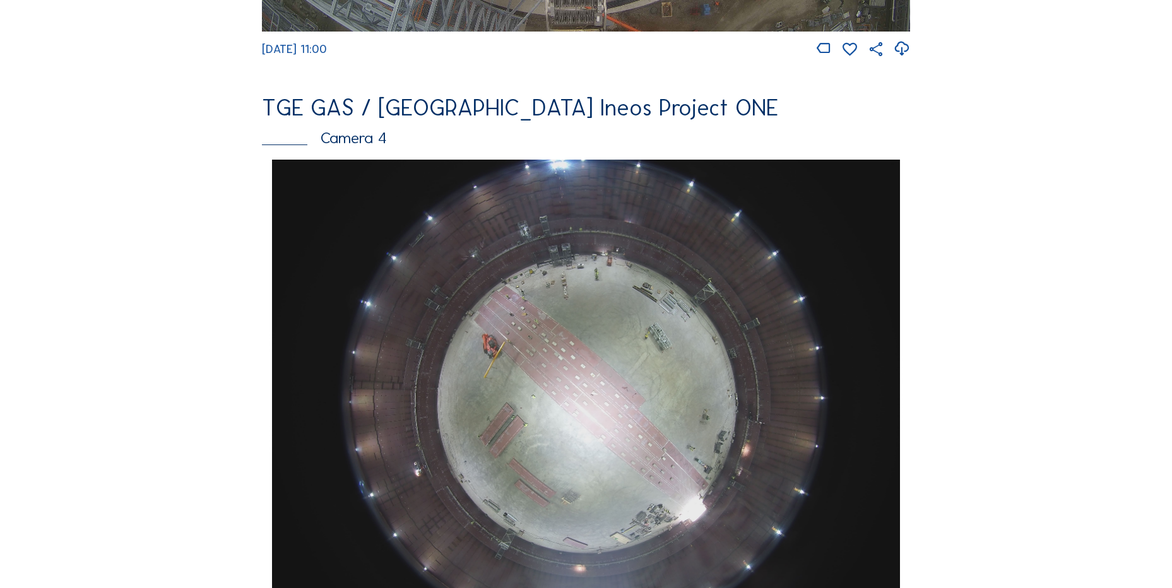
scroll to position [1199, 0]
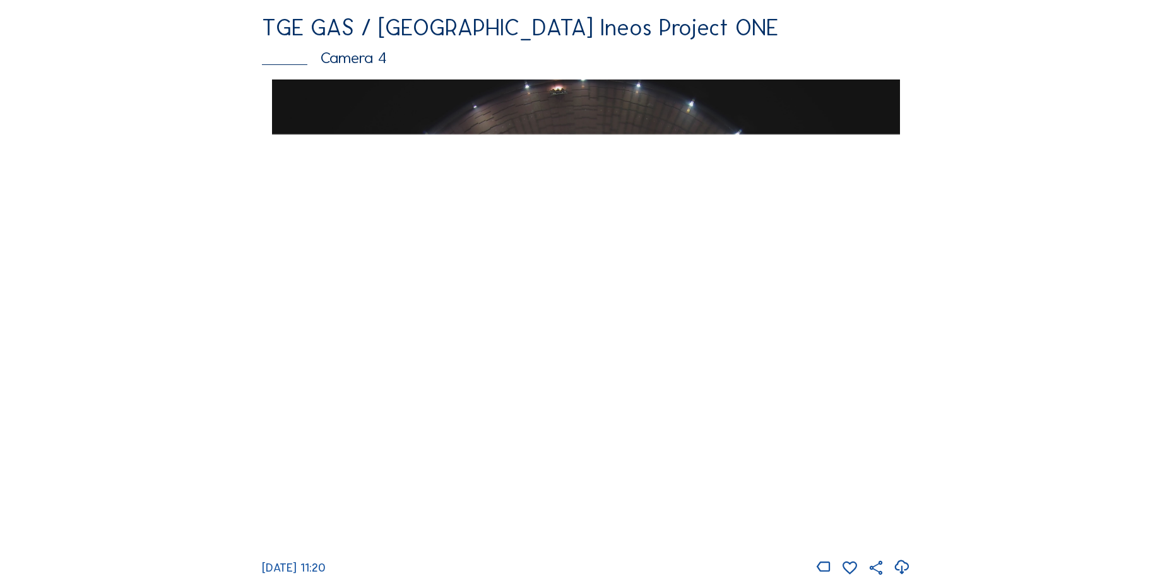
scroll to position [1073, 0]
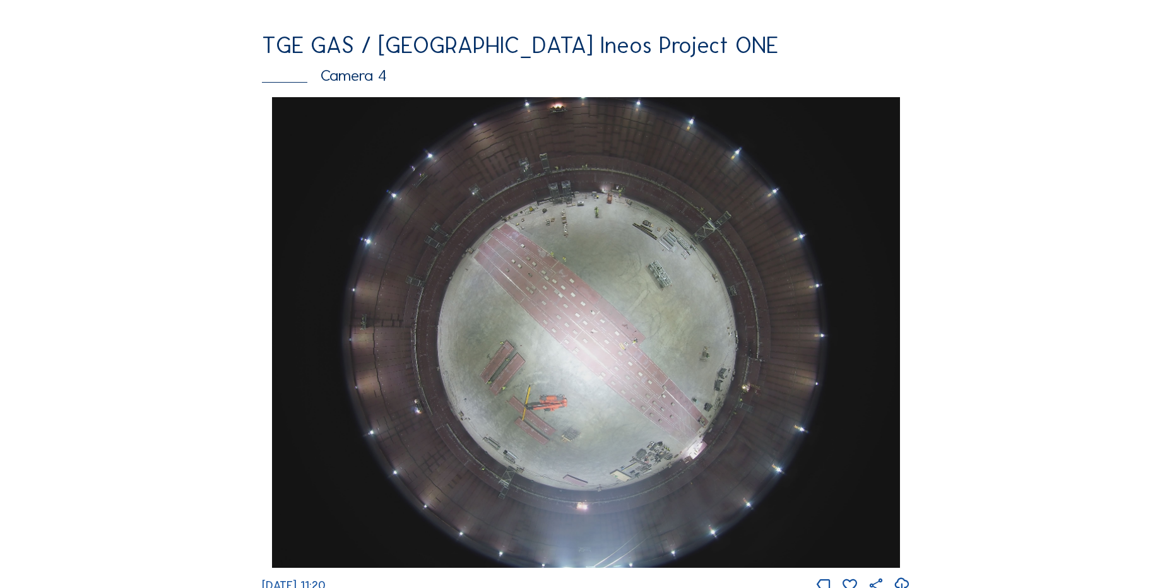
click at [204, 382] on div "Feed Photo Show Map Search Fullscreen TGE GAS / Antwerpen Ineos Project ONE Cam…" at bounding box center [585, 101] width 879 height 2184
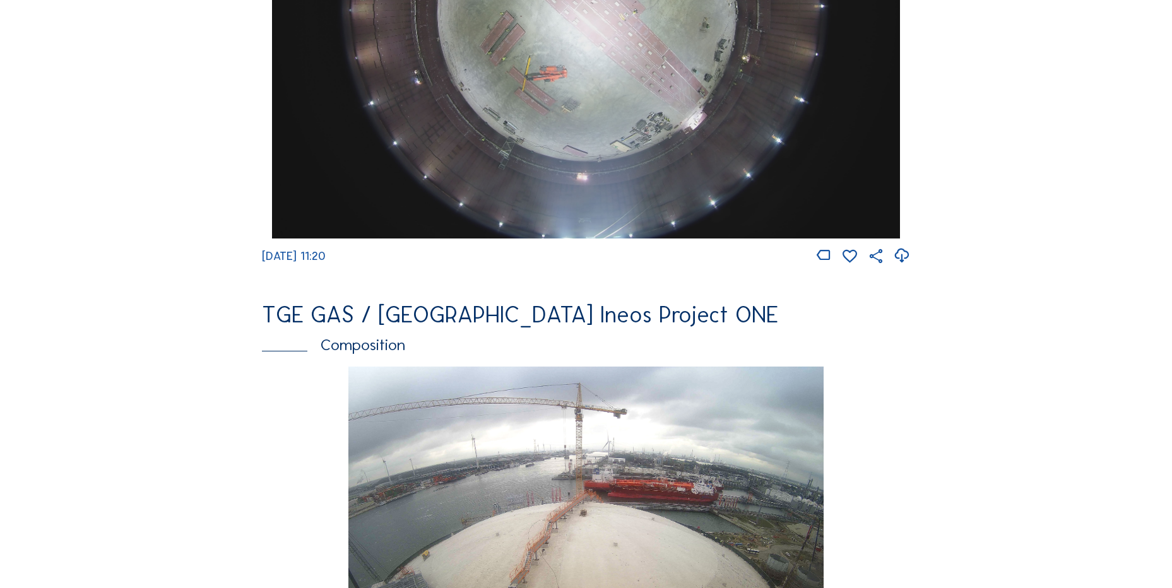
scroll to position [1199, 0]
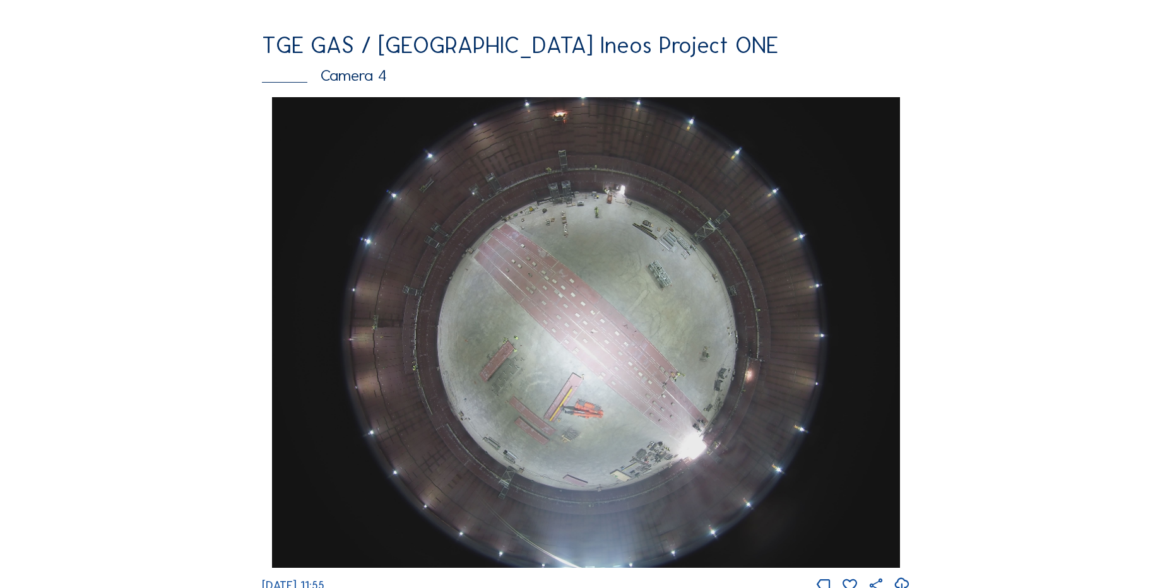
scroll to position [1199, 0]
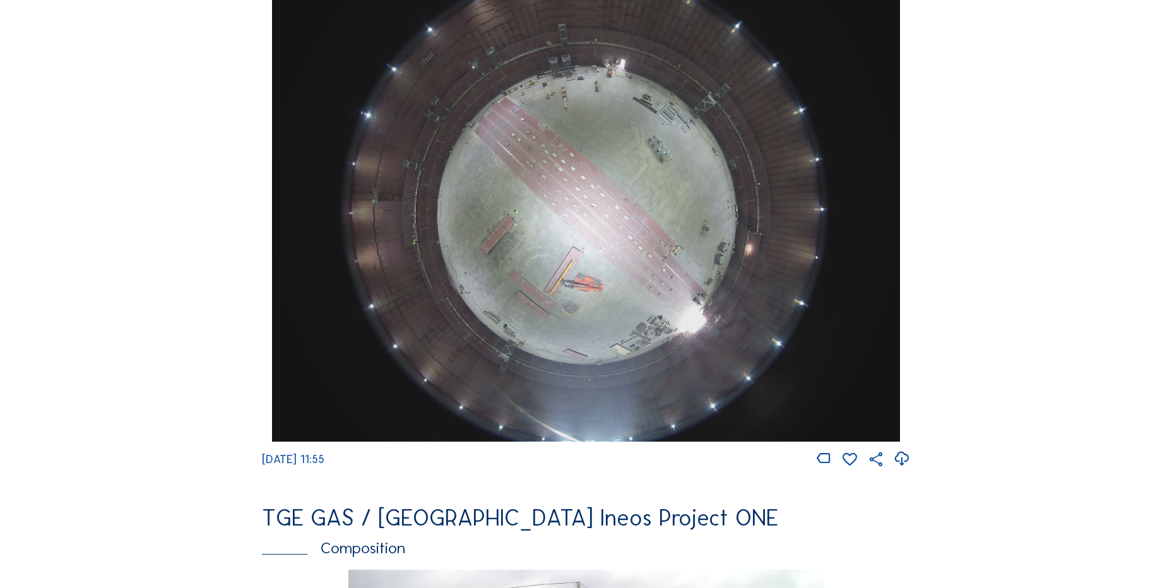
click at [904, 468] on icon at bounding box center [901, 459] width 17 height 21
click at [78, 265] on div "Cameras Timelapses My C-Site Feed Photo Show Map Search Fullscreen TGE GAS / An…" at bounding box center [586, 211] width 1172 height 2820
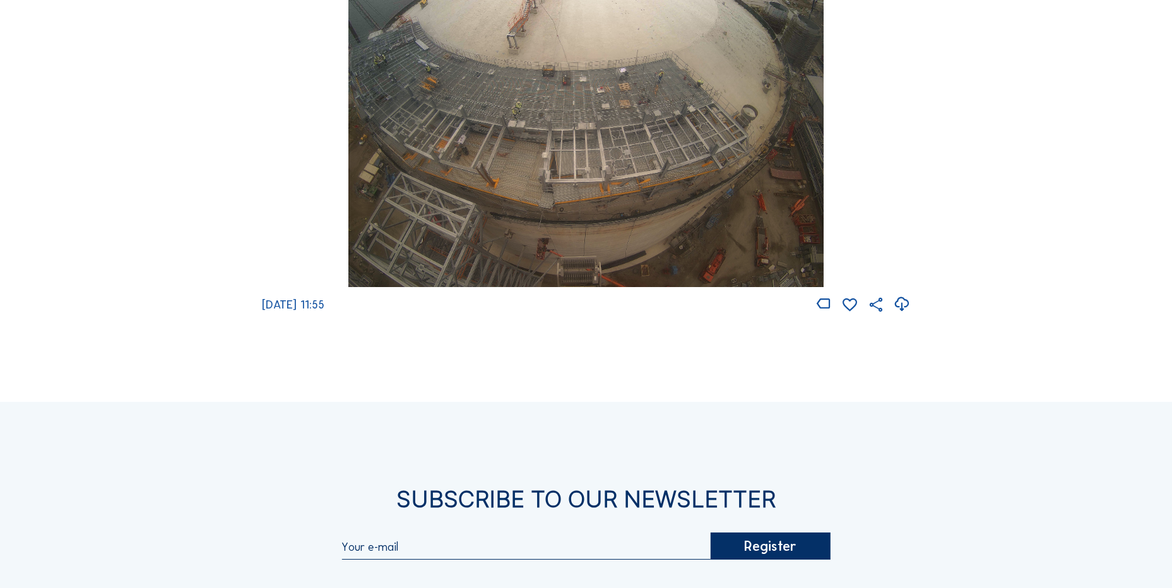
scroll to position [1956, 0]
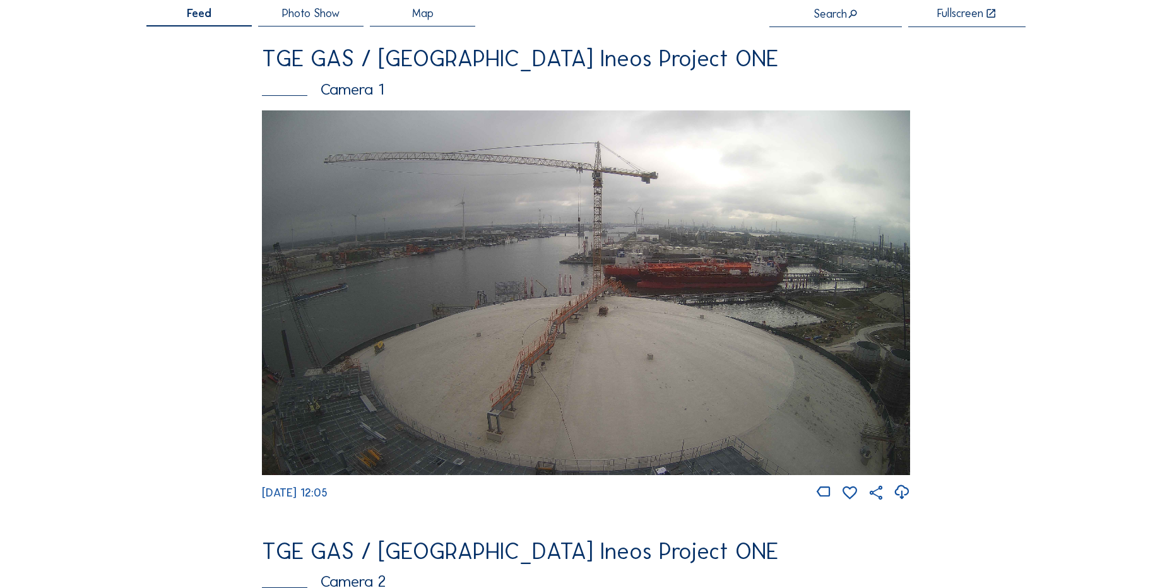
scroll to position [189, 0]
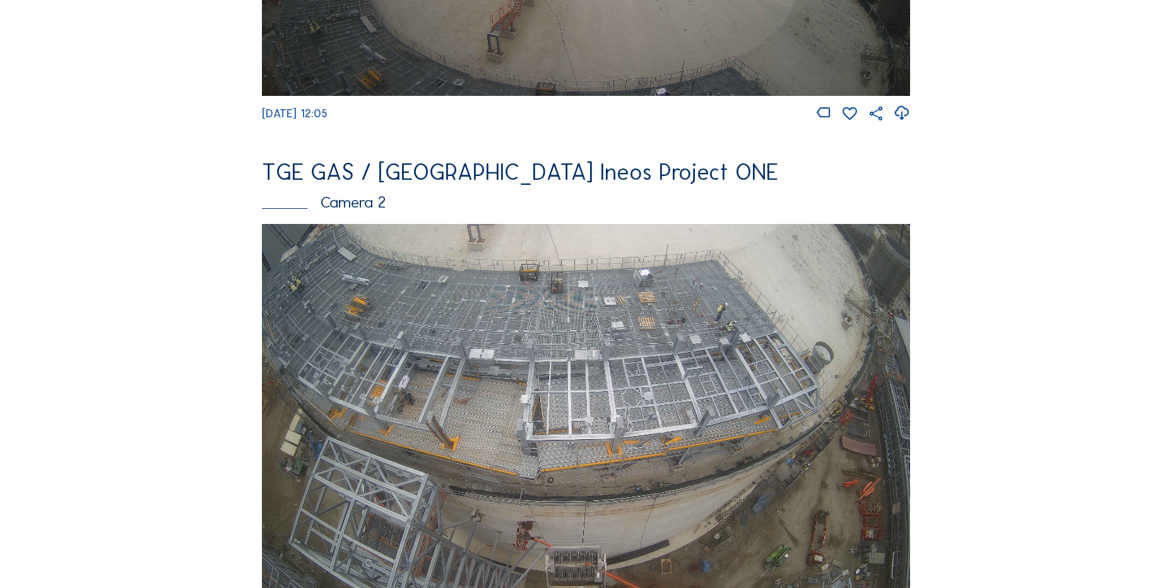
scroll to position [442, 0]
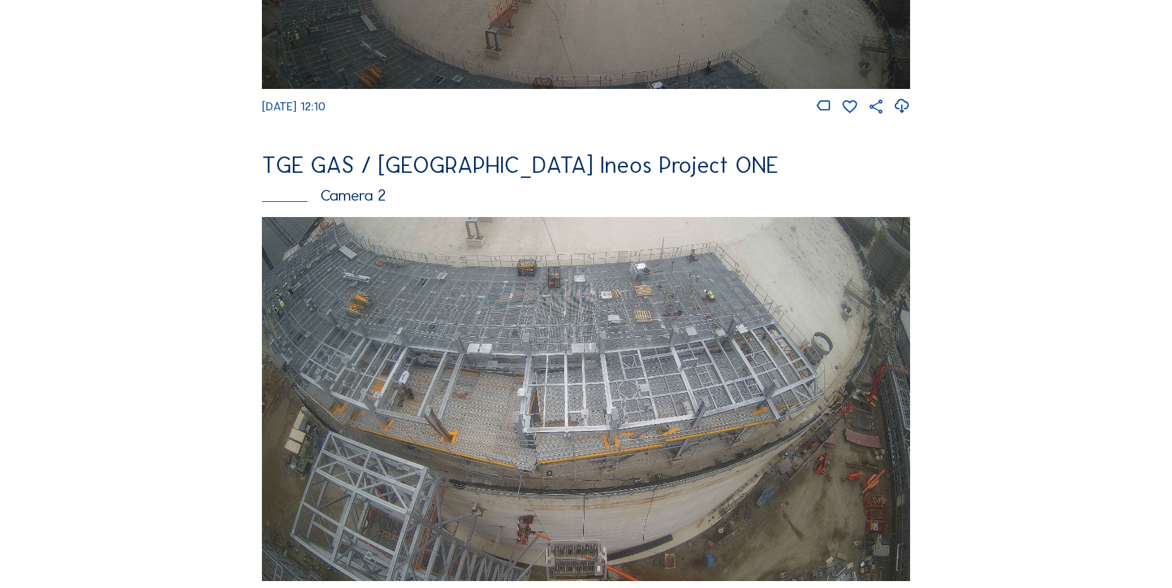
scroll to position [505, 0]
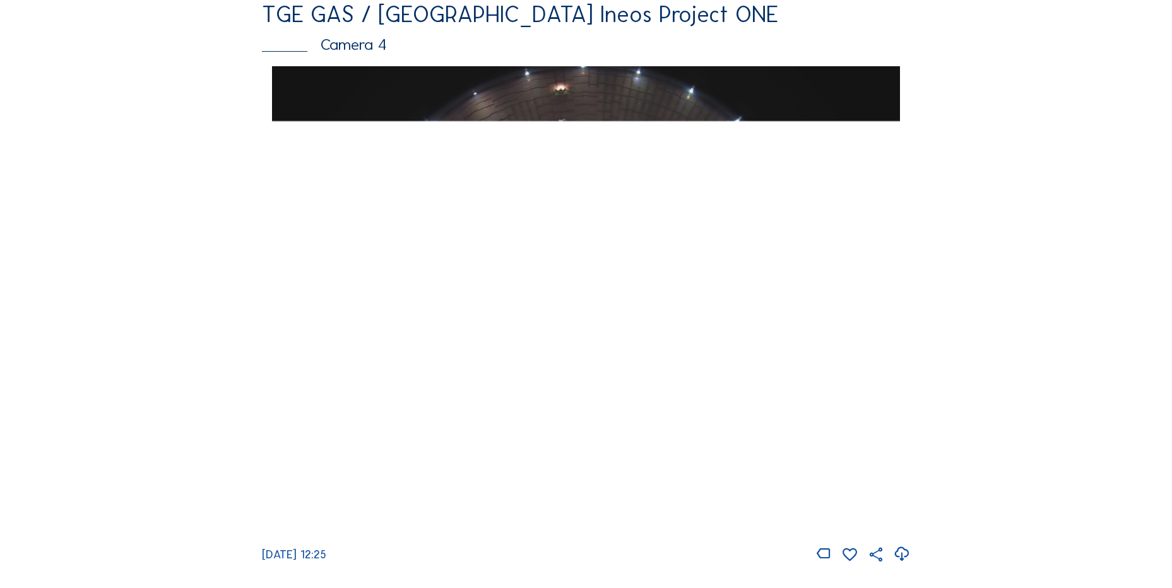
scroll to position [1325, 0]
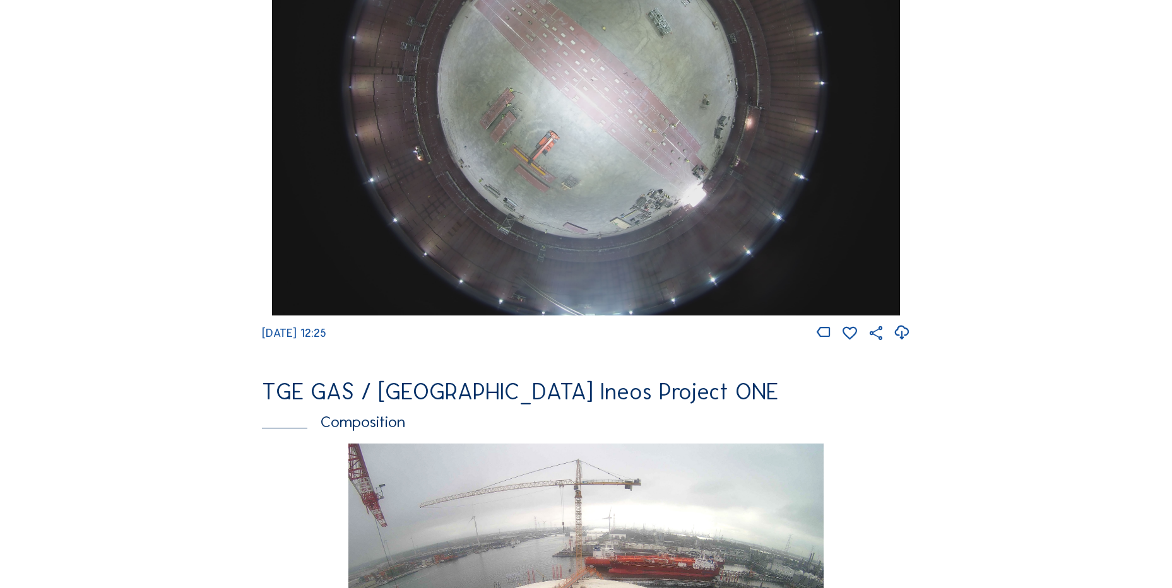
click at [896, 340] on icon at bounding box center [901, 333] width 17 height 21
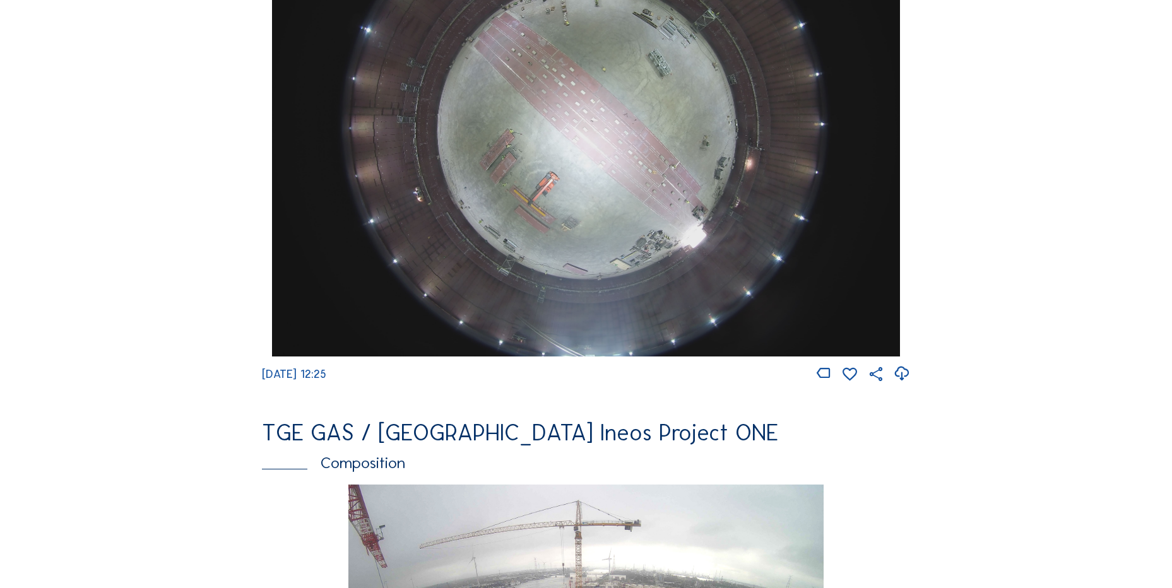
scroll to position [1262, 0]
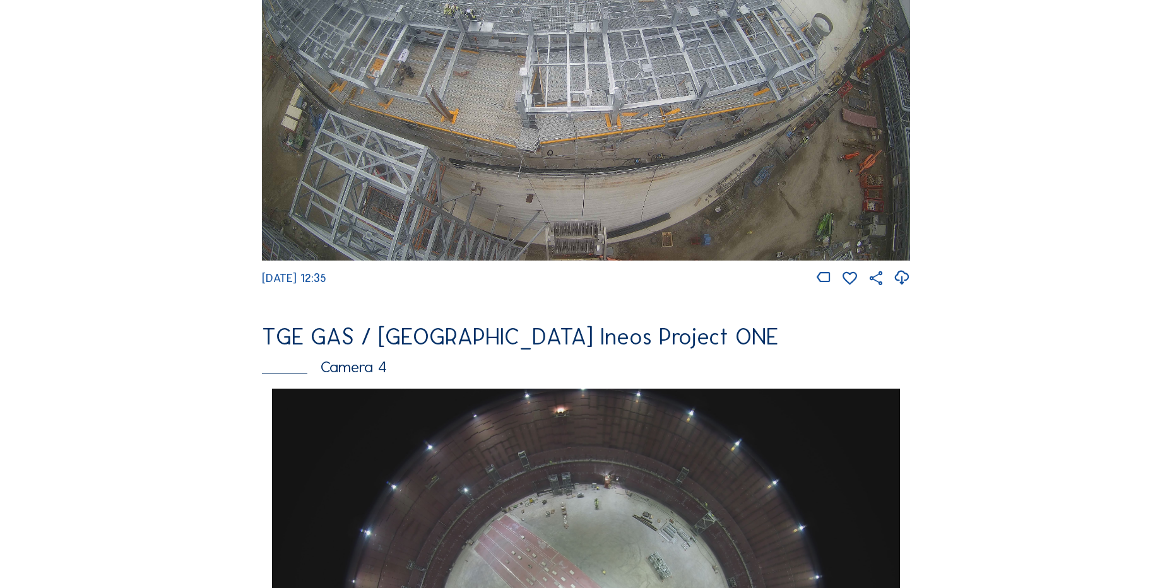
scroll to position [980, 0]
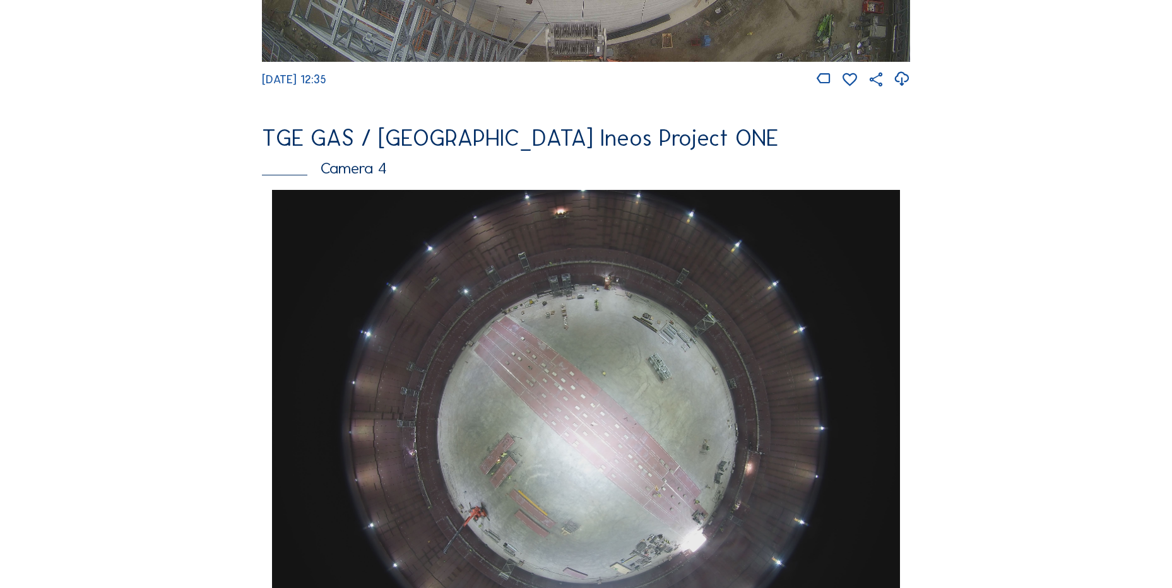
click at [154, 298] on div "Feed Photo Show Map Search Fullscreen TGE GAS / [GEOGRAPHIC_DATA] Ineos Project…" at bounding box center [585, 194] width 879 height 2184
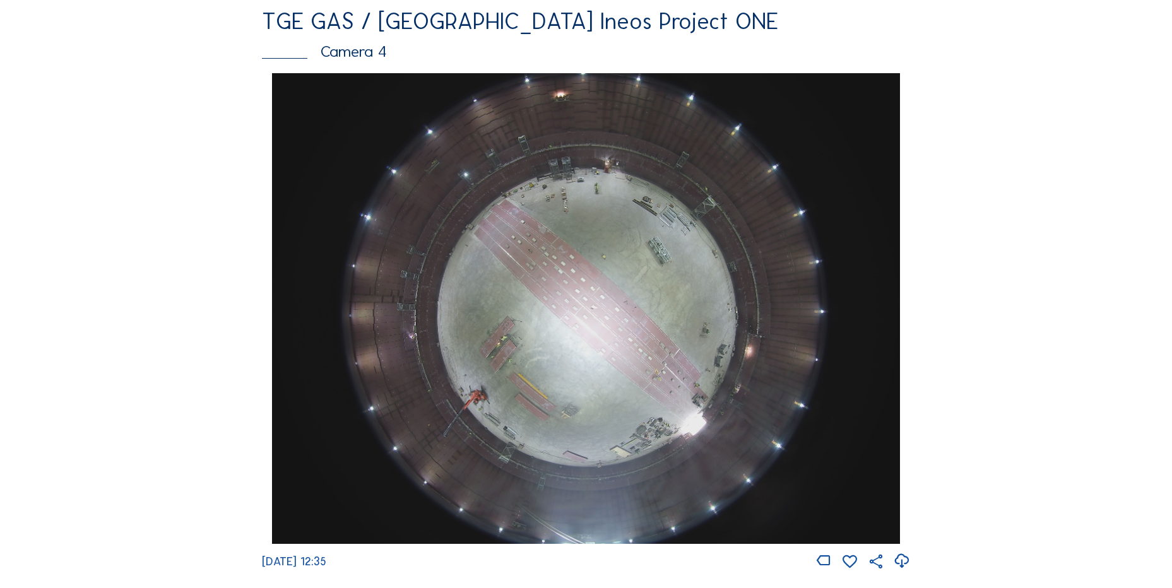
scroll to position [1233, 0]
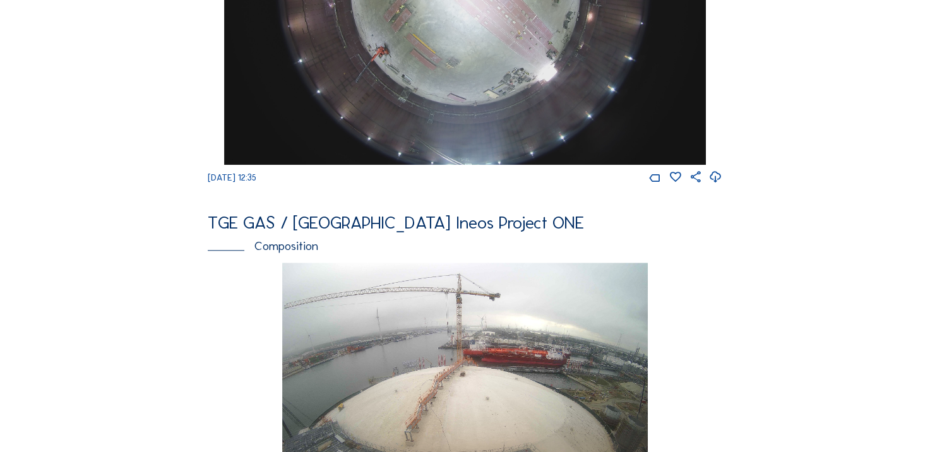
scroll to position [1136, 0]
